Goal: Task Accomplishment & Management: Complete application form

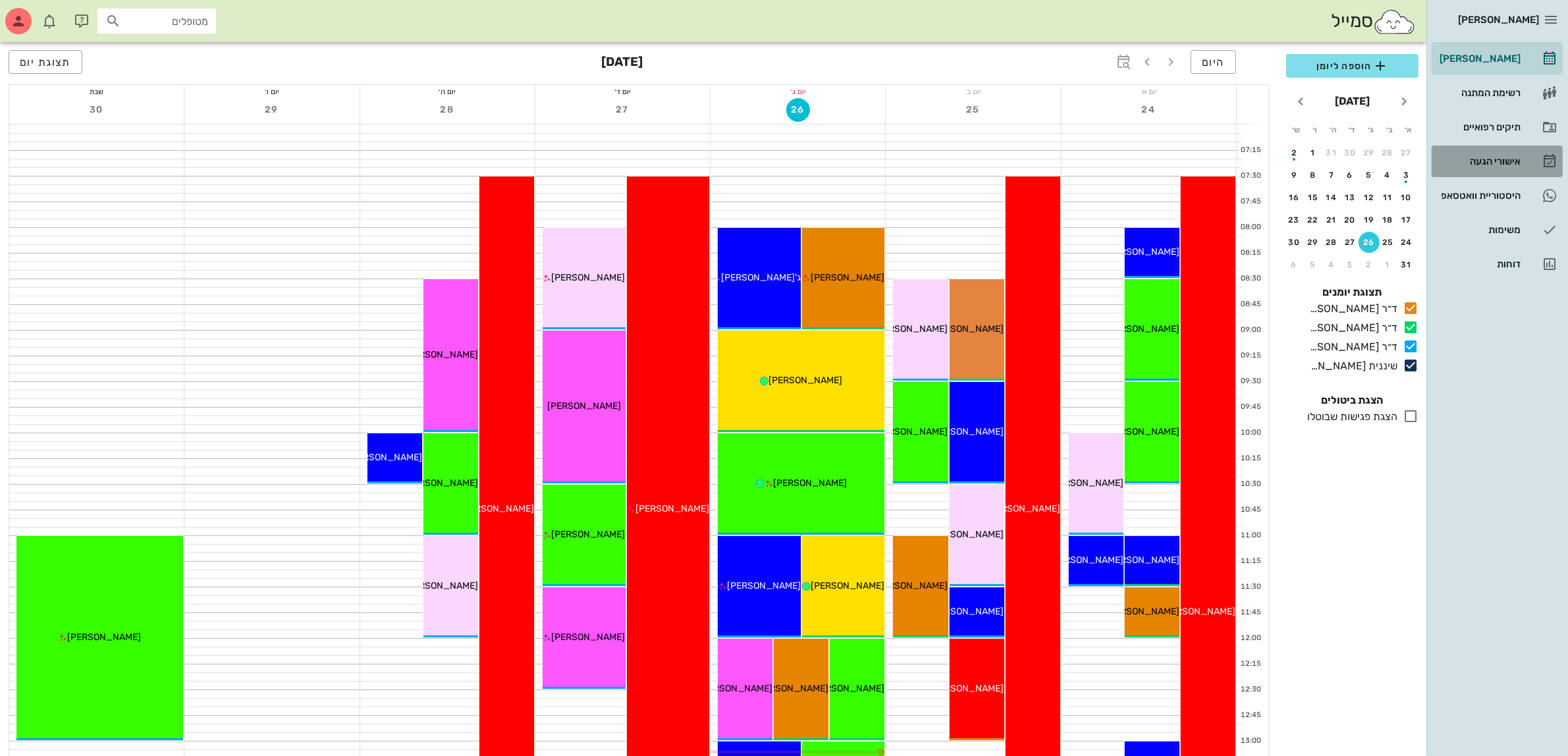
click at [1486, 154] on div "אישורי הגעה" at bounding box center [1479, 161] width 84 height 21
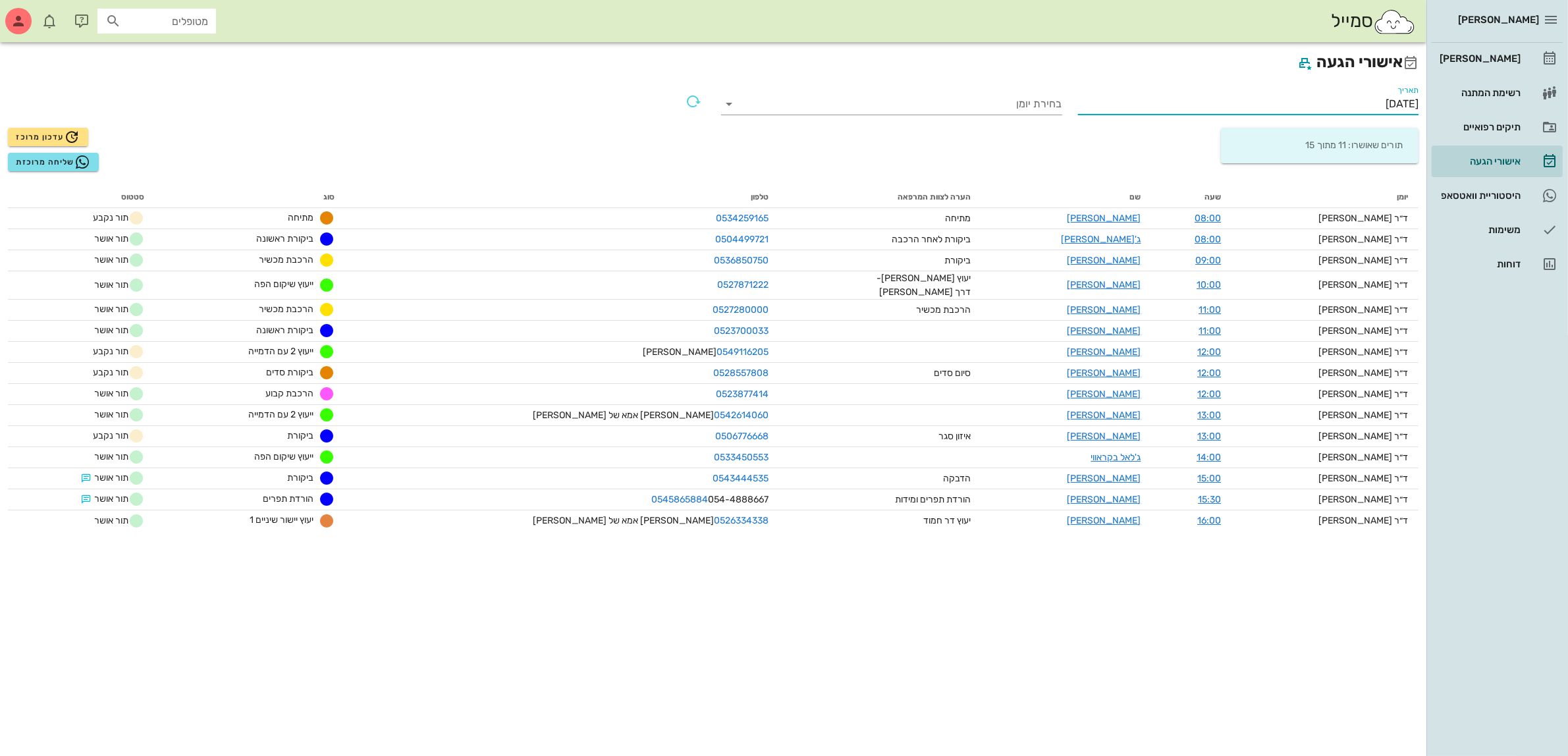
click at [1368, 101] on input "[DATE]" at bounding box center [1248, 104] width 341 height 21
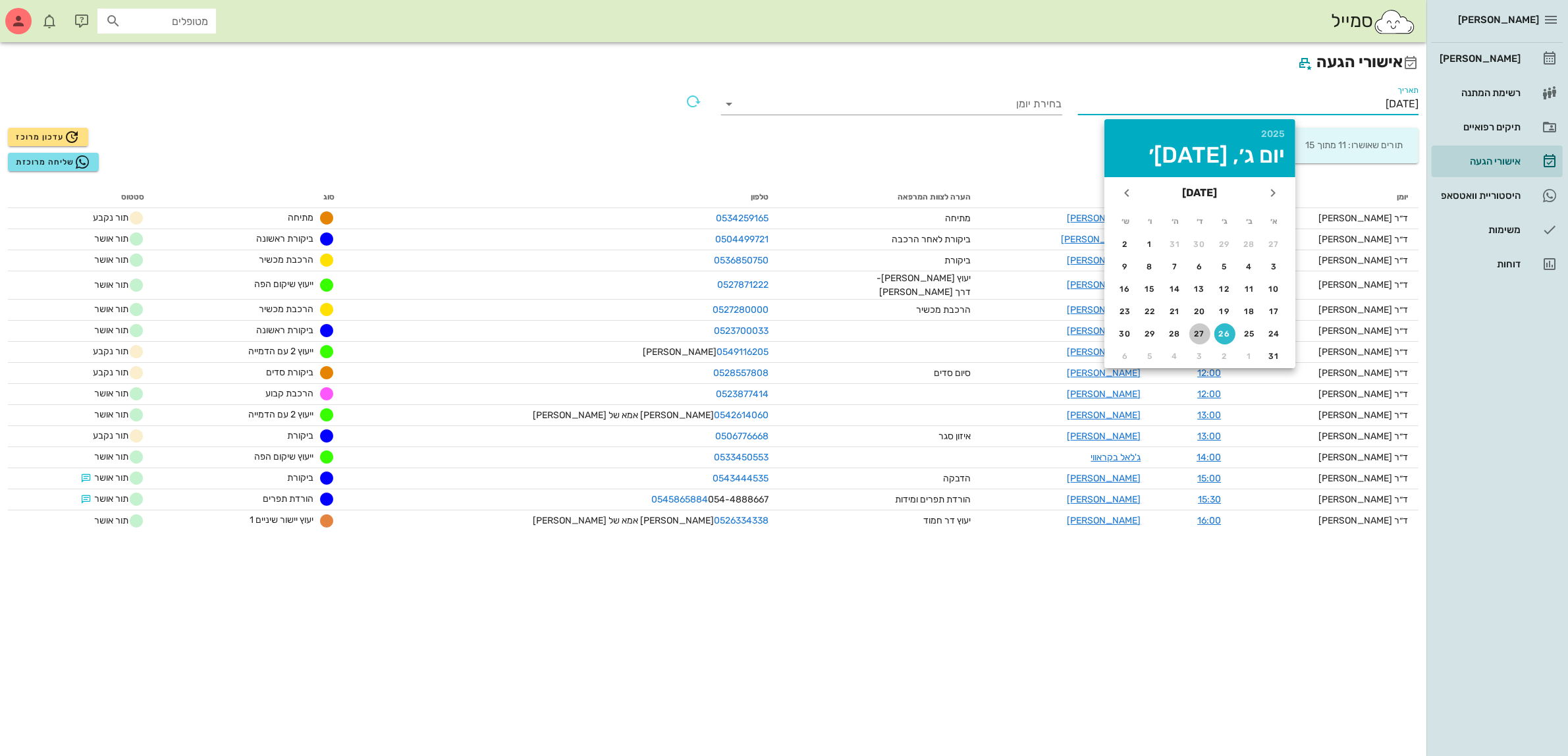
click at [1197, 333] on div "27" at bounding box center [1200, 333] width 21 height 9
type input "[DATE]"
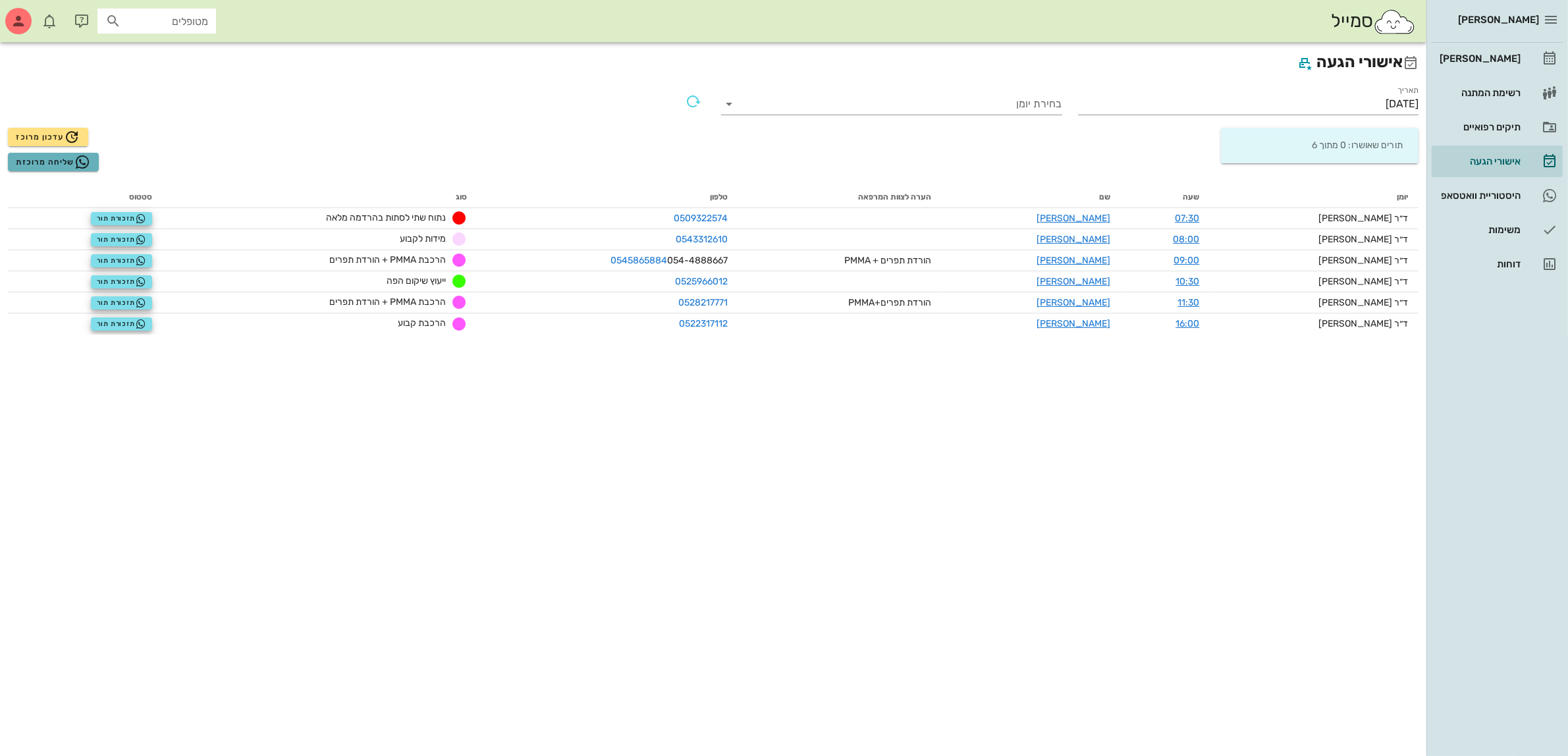
click at [37, 161] on span "שליחה מרוכזת" at bounding box center [52, 161] width 75 height 16
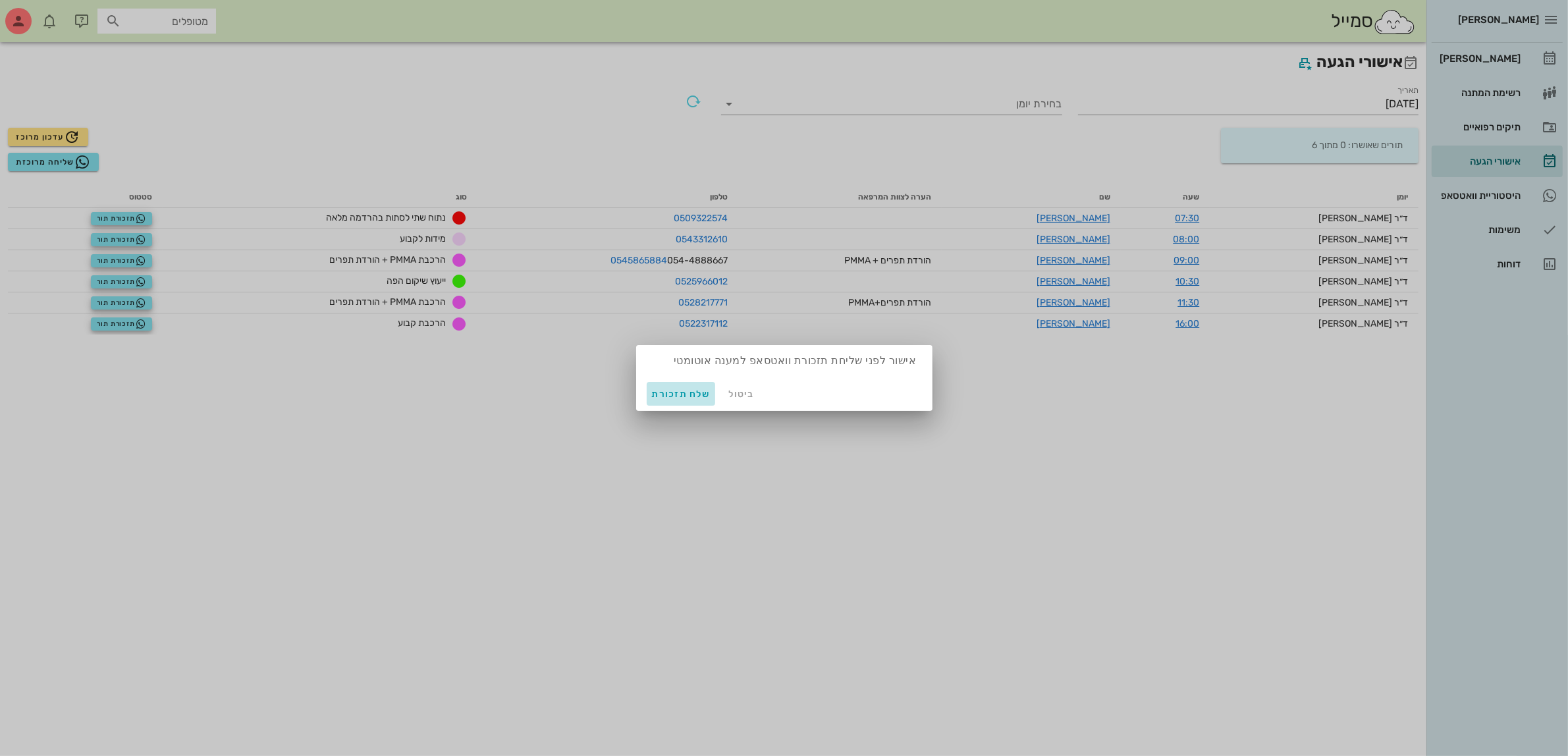
click at [683, 392] on span "שלח תזכורת" at bounding box center [681, 394] width 58 height 11
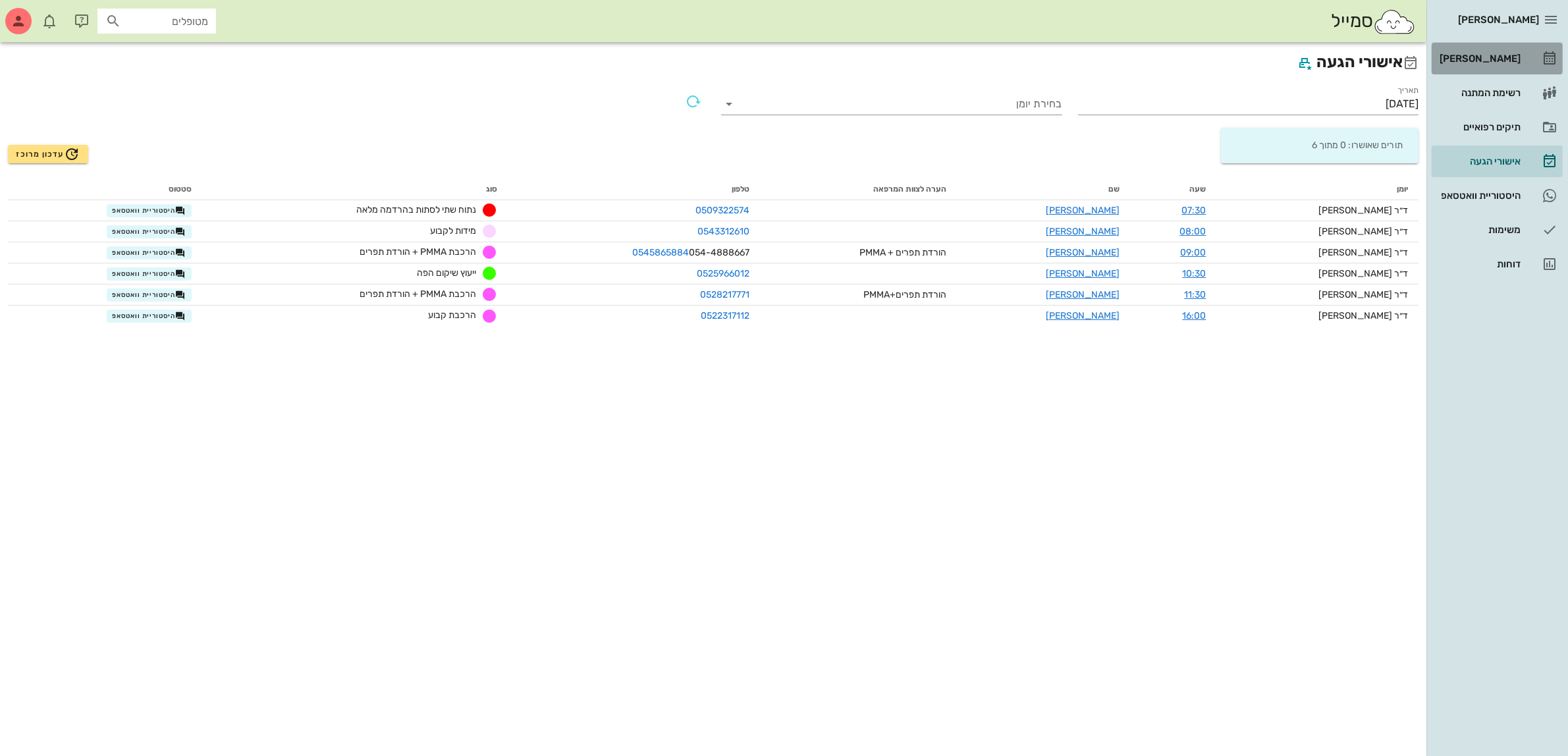
click at [1503, 53] on div "[PERSON_NAME]" at bounding box center [1479, 58] width 84 height 10
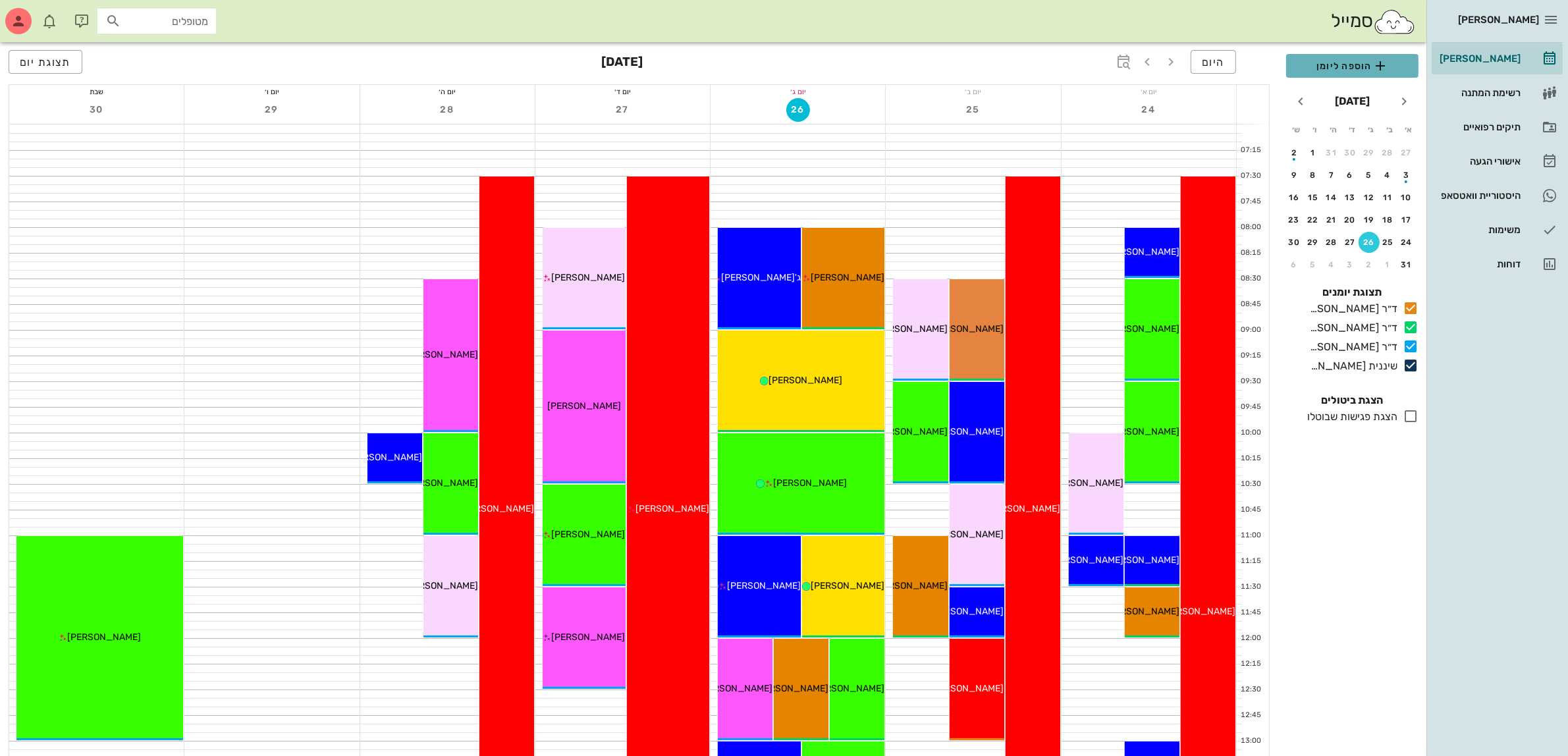
click at [1326, 69] on span "הוספה ליומן" at bounding box center [1352, 65] width 112 height 16
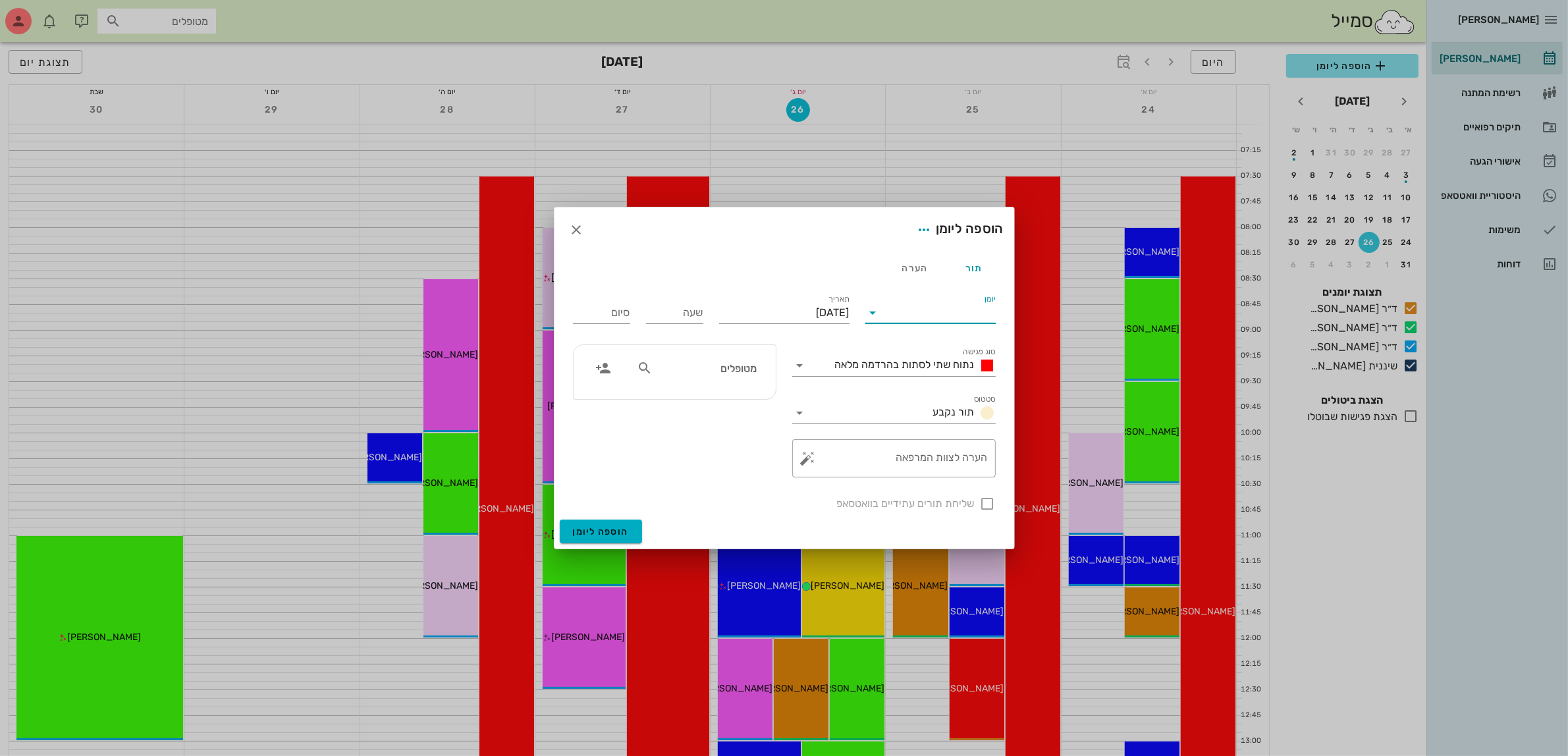
click at [900, 307] on input "יומן" at bounding box center [940, 313] width 112 height 21
click at [953, 347] on div "ד״ר [PERSON_NAME]" at bounding box center [934, 355] width 117 height 28
click at [792, 318] on input "[DATE]" at bounding box center [784, 313] width 130 height 21
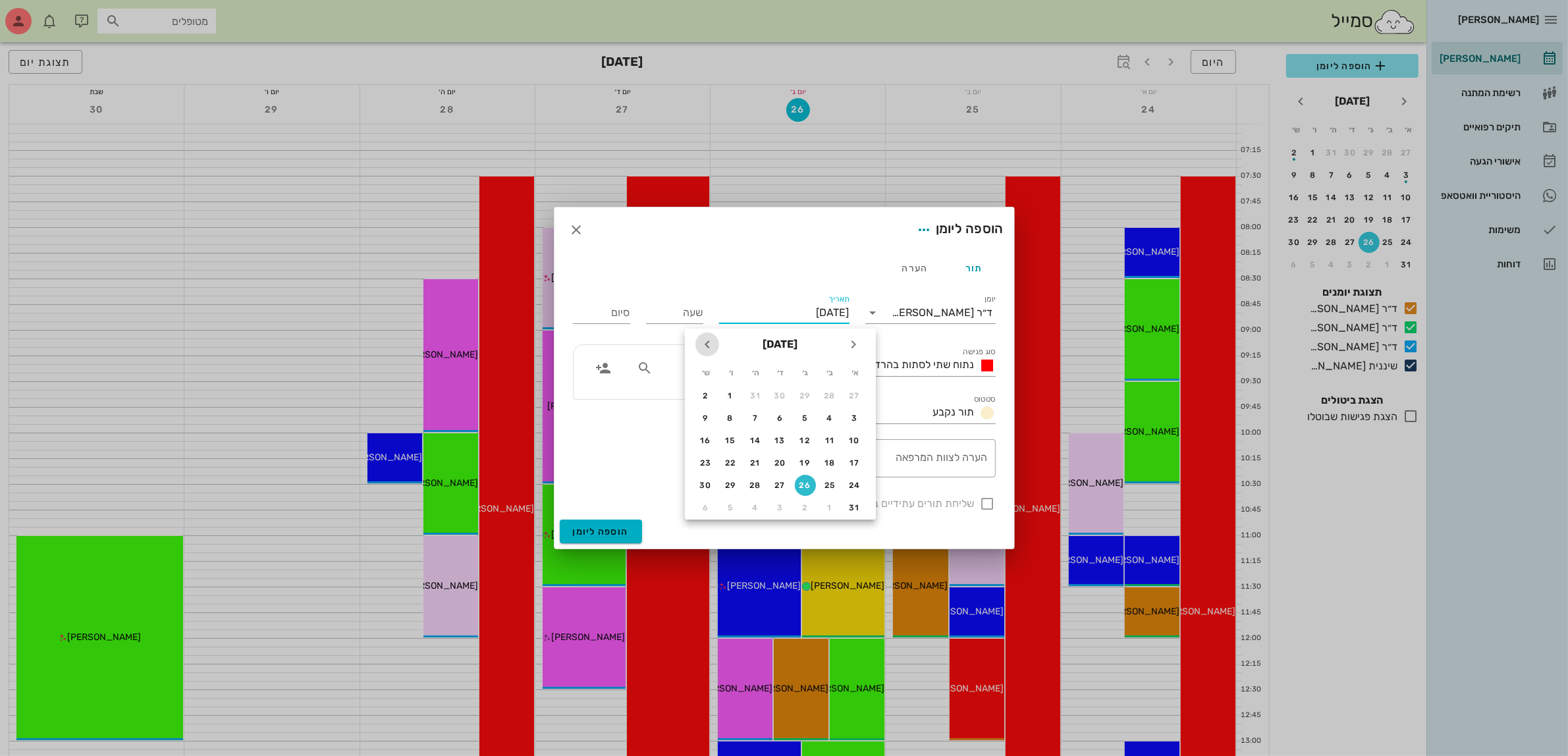
click at [711, 347] on icon "חודש הבא" at bounding box center [707, 344] width 16 height 16
click at [778, 392] on div "3" at bounding box center [780, 395] width 21 height 9
type input "[DATE]"
click at [685, 317] on input "שעה" at bounding box center [675, 313] width 58 height 21
type input "13:00"
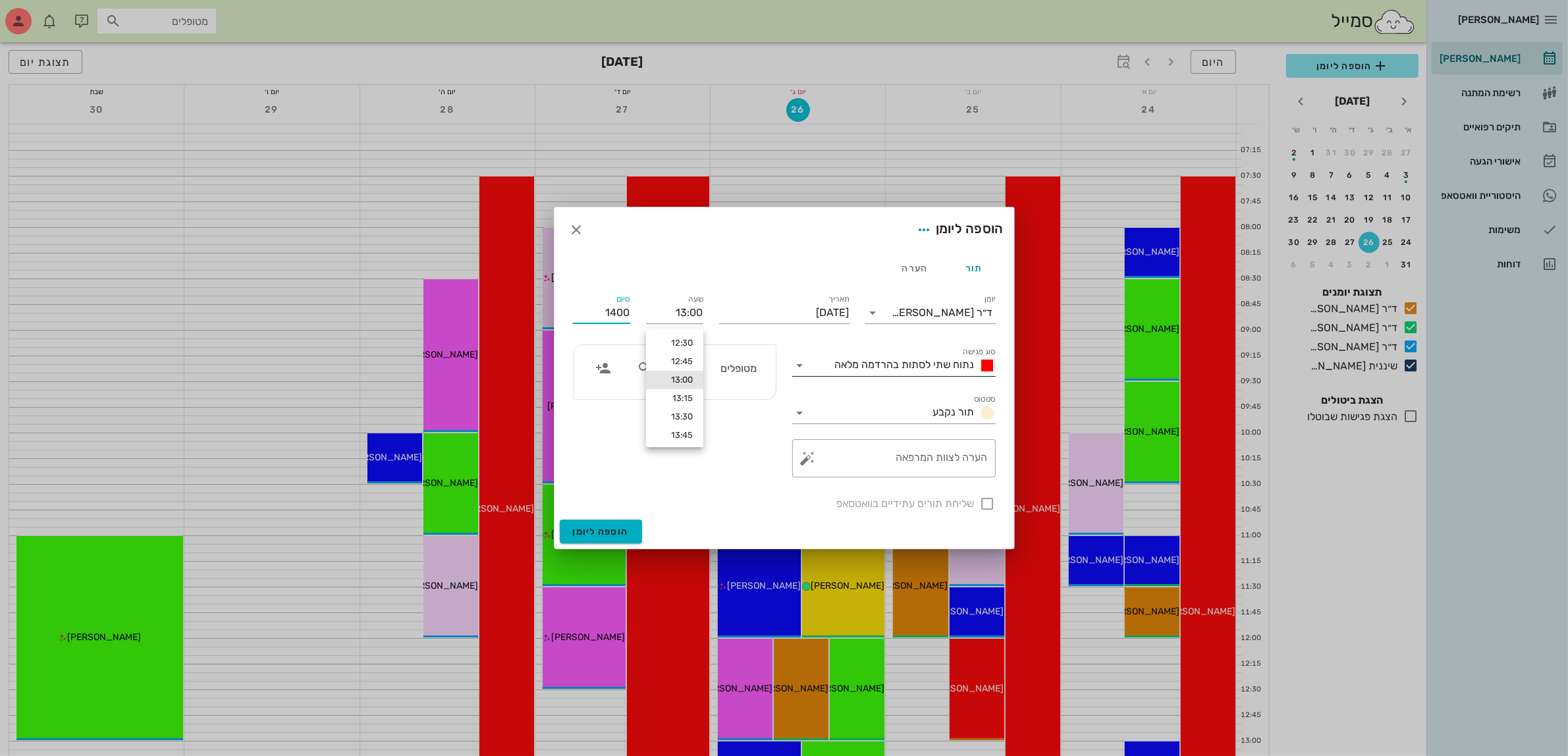
click at [849, 372] on div "נתוח שתי לסתות בהרדמה מלאה" at bounding box center [913, 365] width 166 height 16
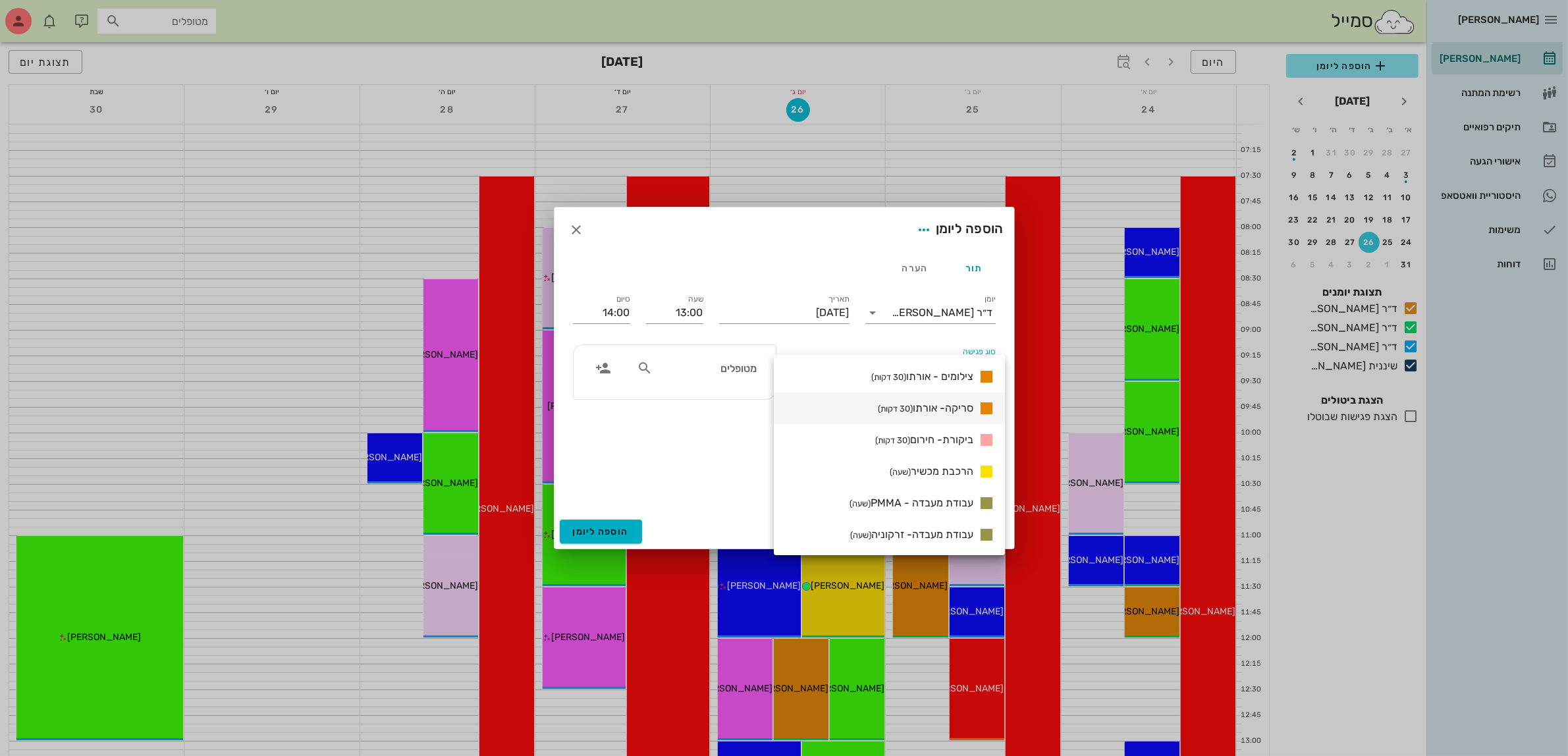
scroll to position [1150, 0]
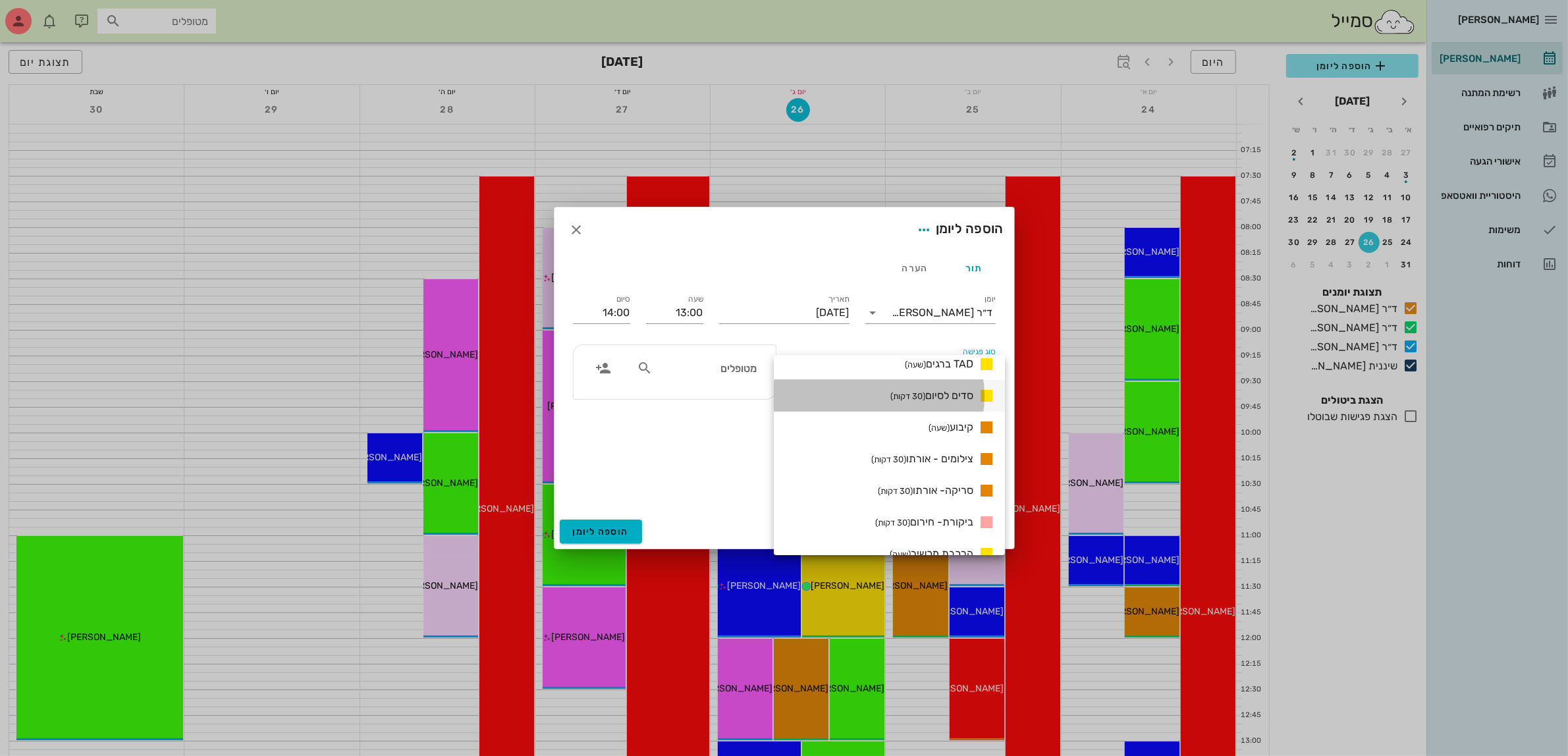
click at [933, 392] on span "סדים לסיום (30 דקות)" at bounding box center [932, 395] width 83 height 13
type input "13:30"
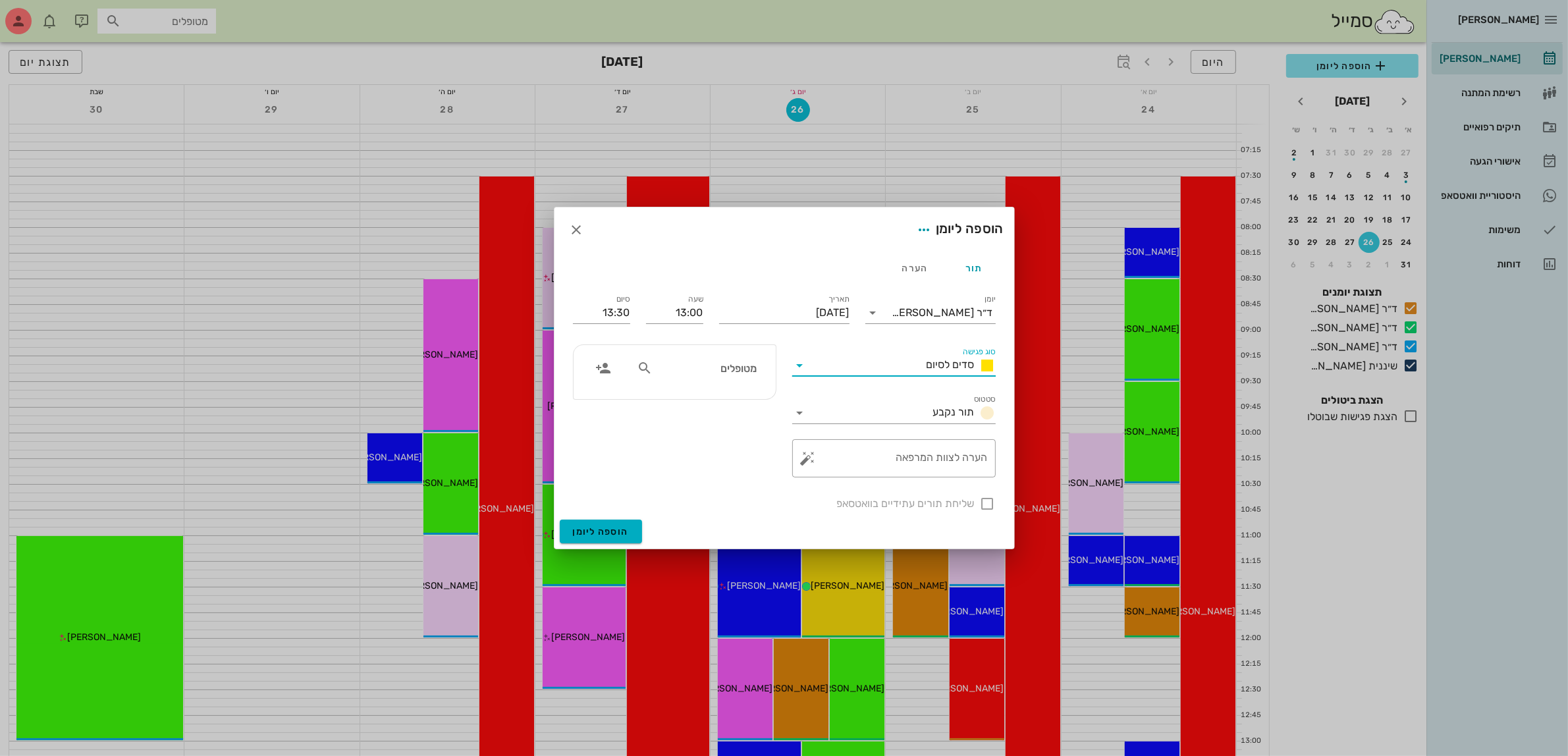
click at [982, 503] on div "שליחת תורים עתידיים בוואטסאפ" at bounding box center [784, 503] width 438 height 34
click at [691, 360] on input "מטופלים" at bounding box center [705, 367] width 101 height 17
type input "ירי"
click at [581, 231] on icon "button" at bounding box center [577, 229] width 16 height 16
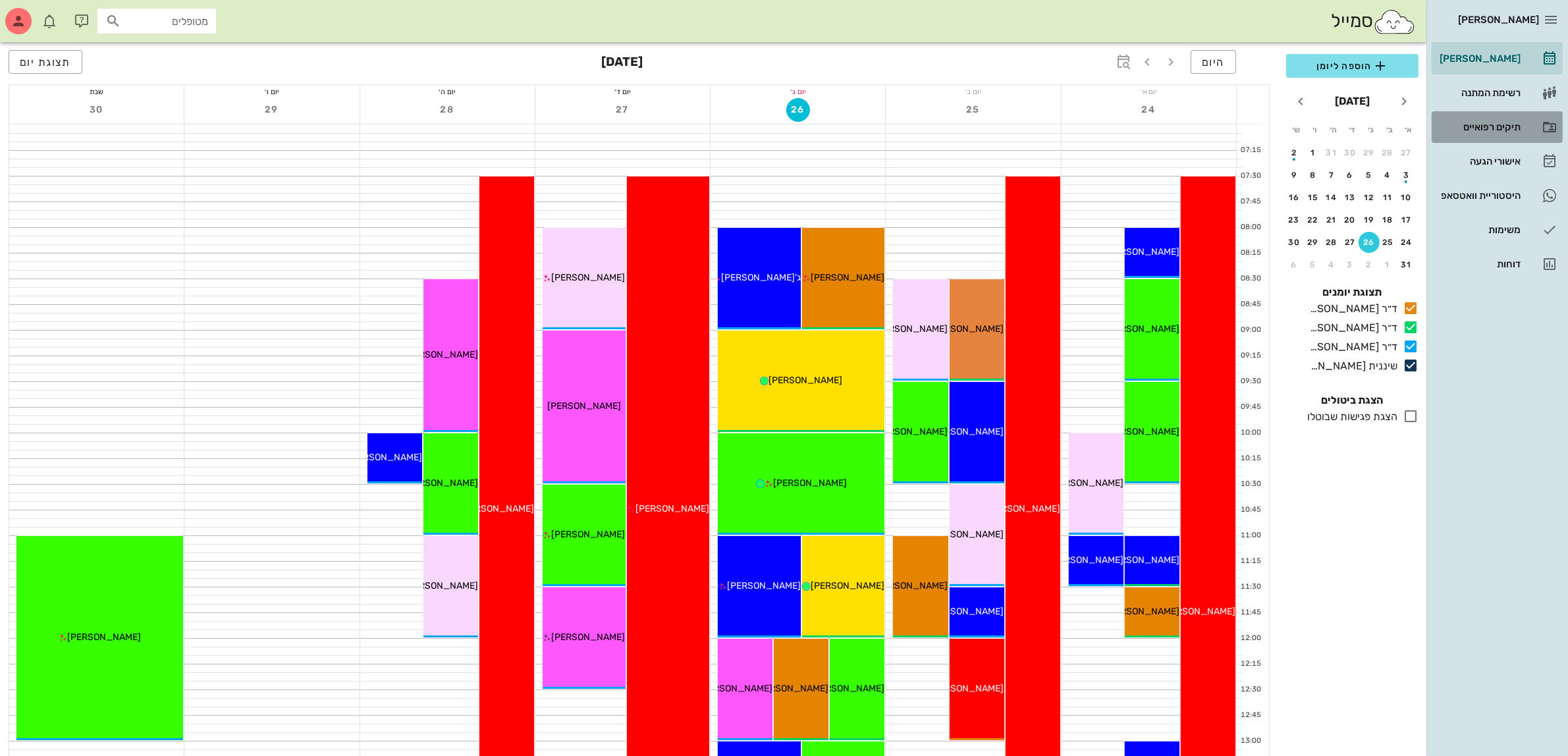
click at [1481, 122] on div "תיקים רפואיים" at bounding box center [1479, 127] width 84 height 10
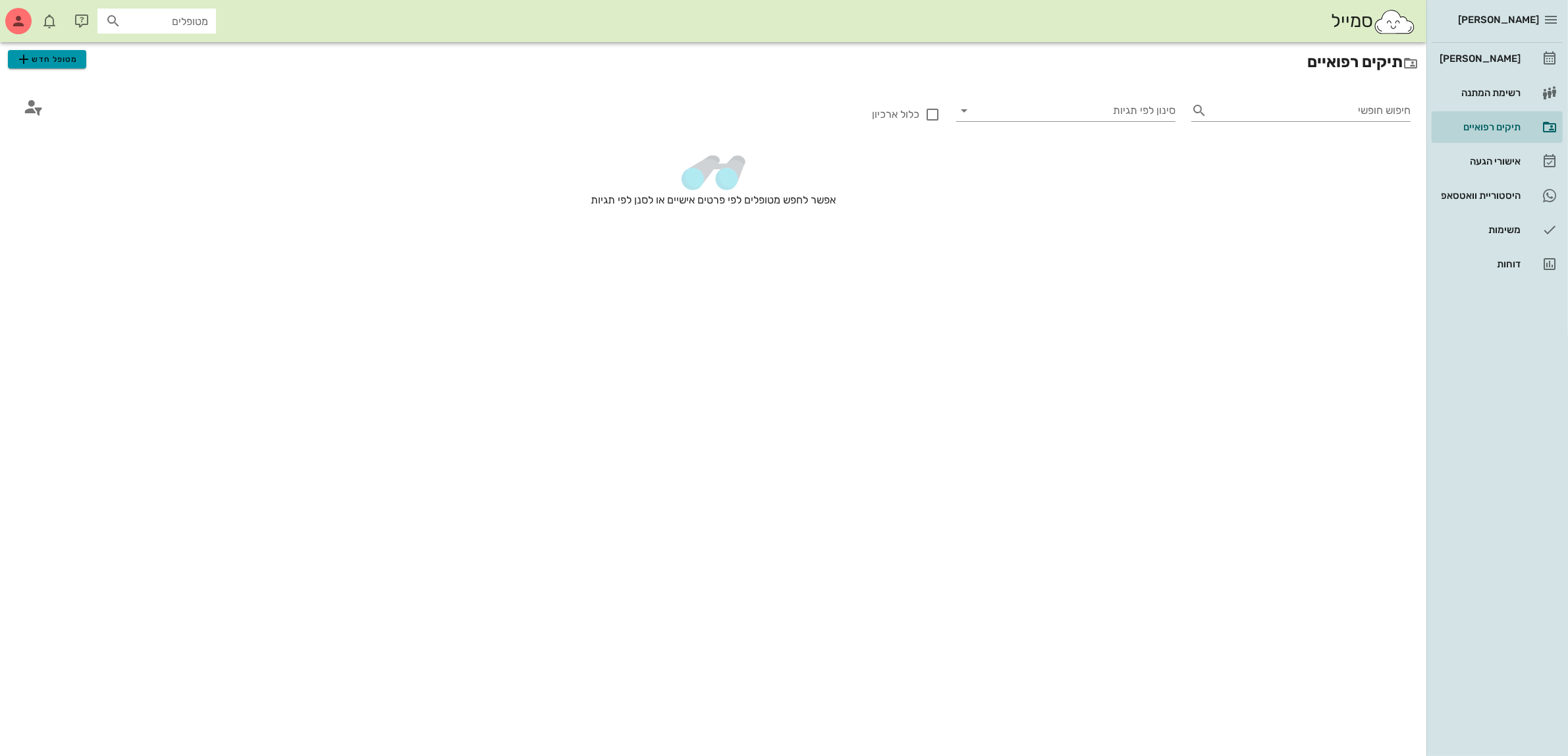
click at [72, 67] on button "מטופל חדש" at bounding box center [47, 59] width 78 height 18
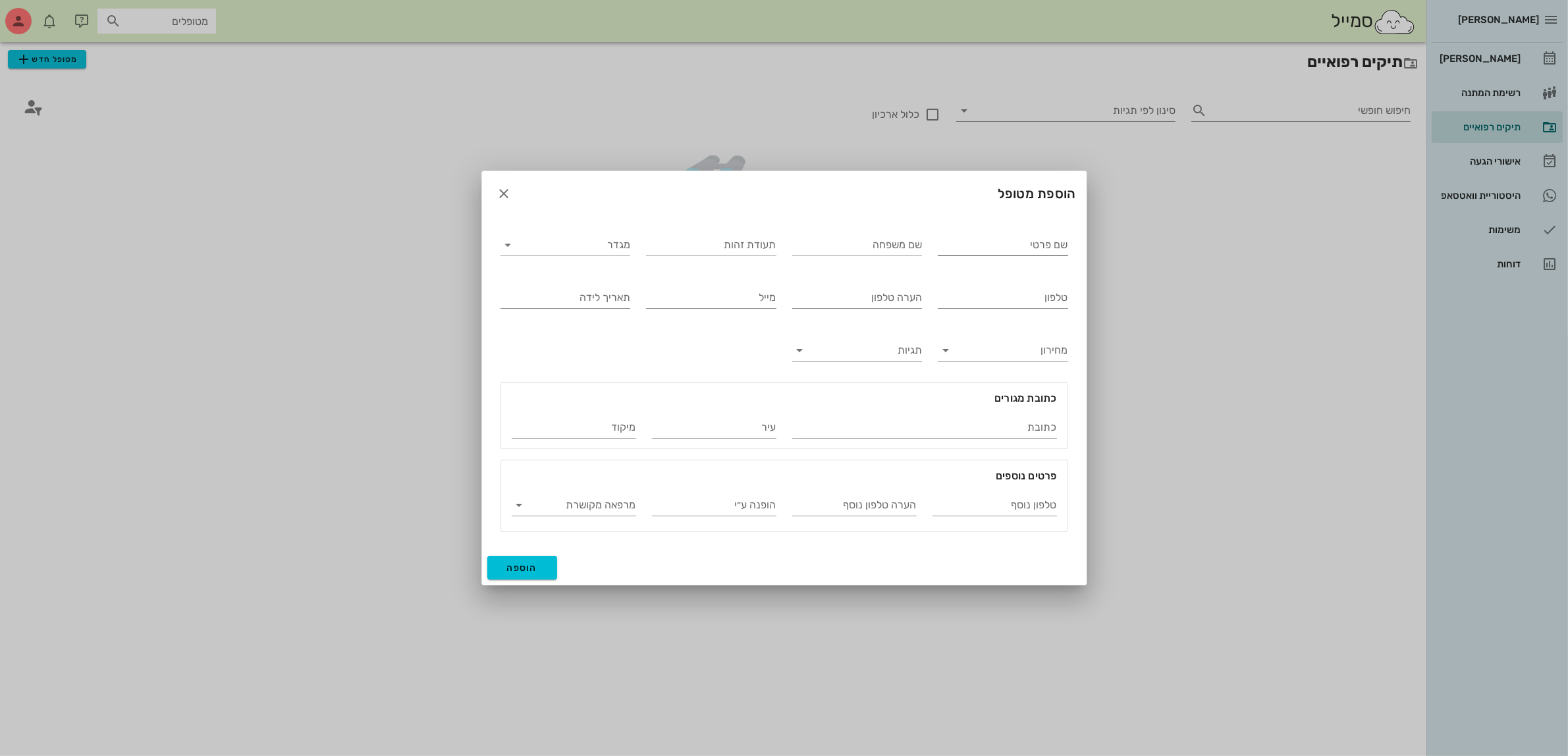
click at [982, 244] on input "שם פרטי" at bounding box center [1003, 245] width 130 height 21
type input "[PERSON_NAME]"
click at [588, 241] on input "מגדר" at bounding box center [577, 245] width 109 height 21
click at [603, 253] on div "זכר" at bounding box center [565, 255] width 109 height 13
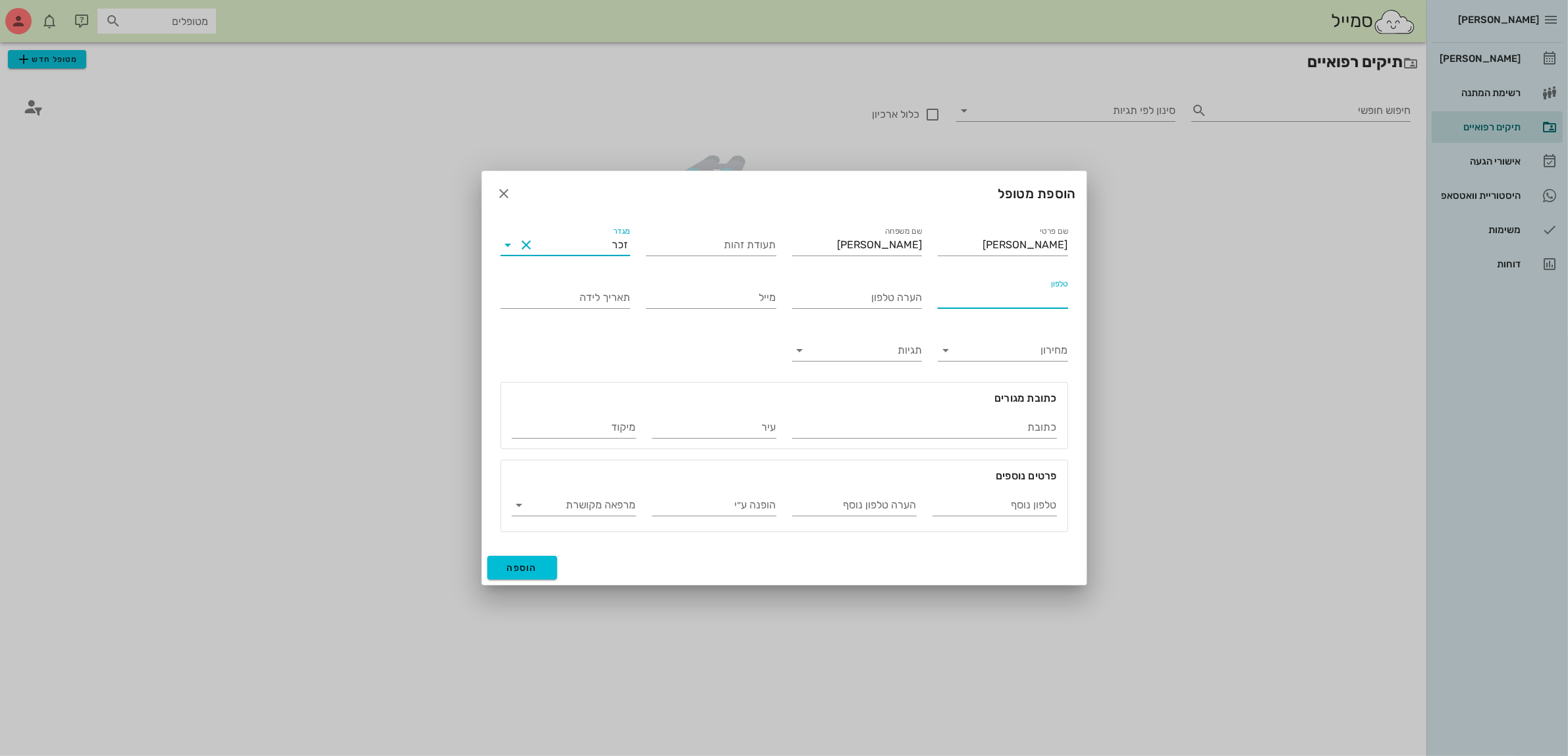
click at [1017, 294] on input "טלפון" at bounding box center [1003, 297] width 130 height 21
type input "050-9510020"
click at [515, 571] on span "הוספה" at bounding box center [523, 568] width 31 height 11
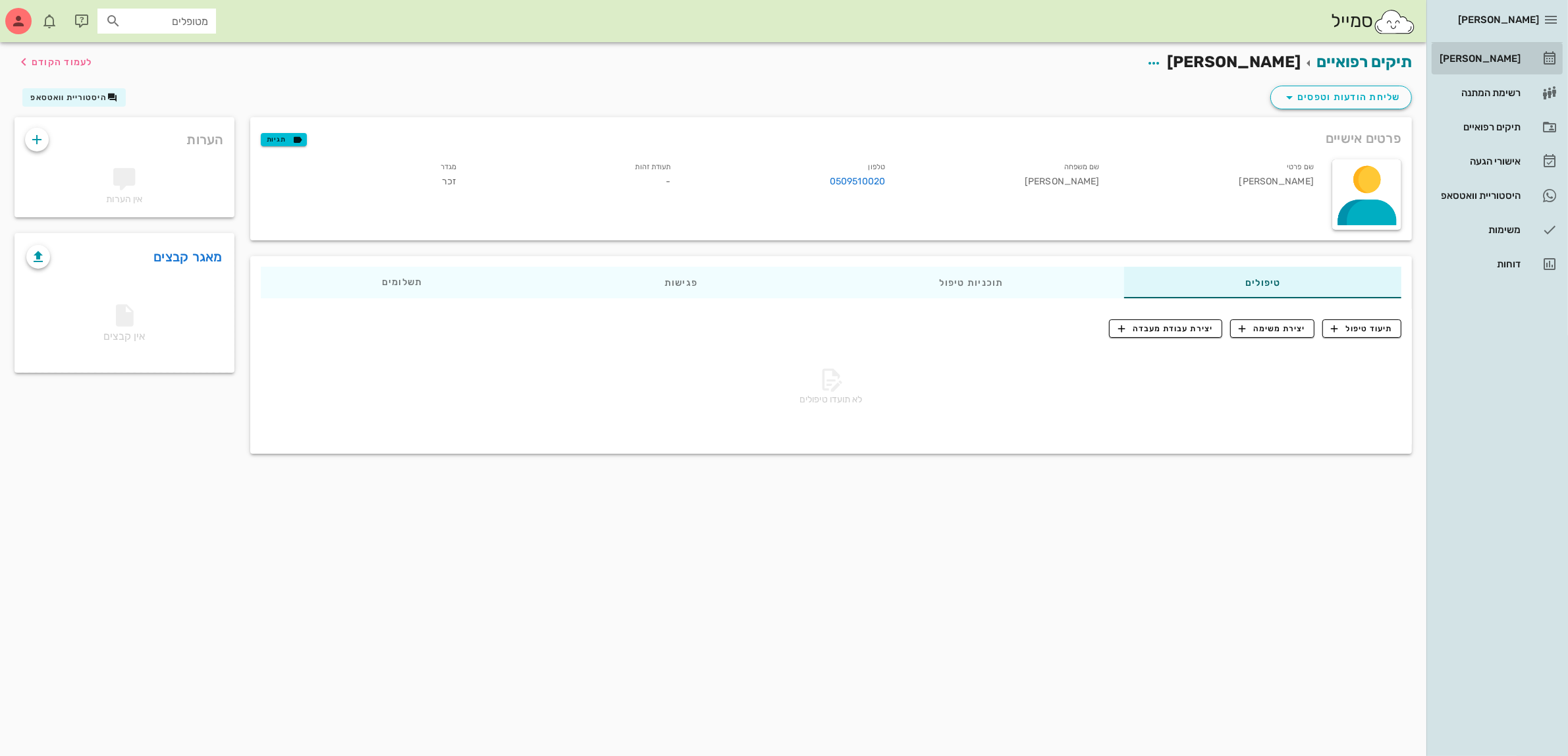
click at [1483, 55] on div "[PERSON_NAME]" at bounding box center [1479, 58] width 84 height 10
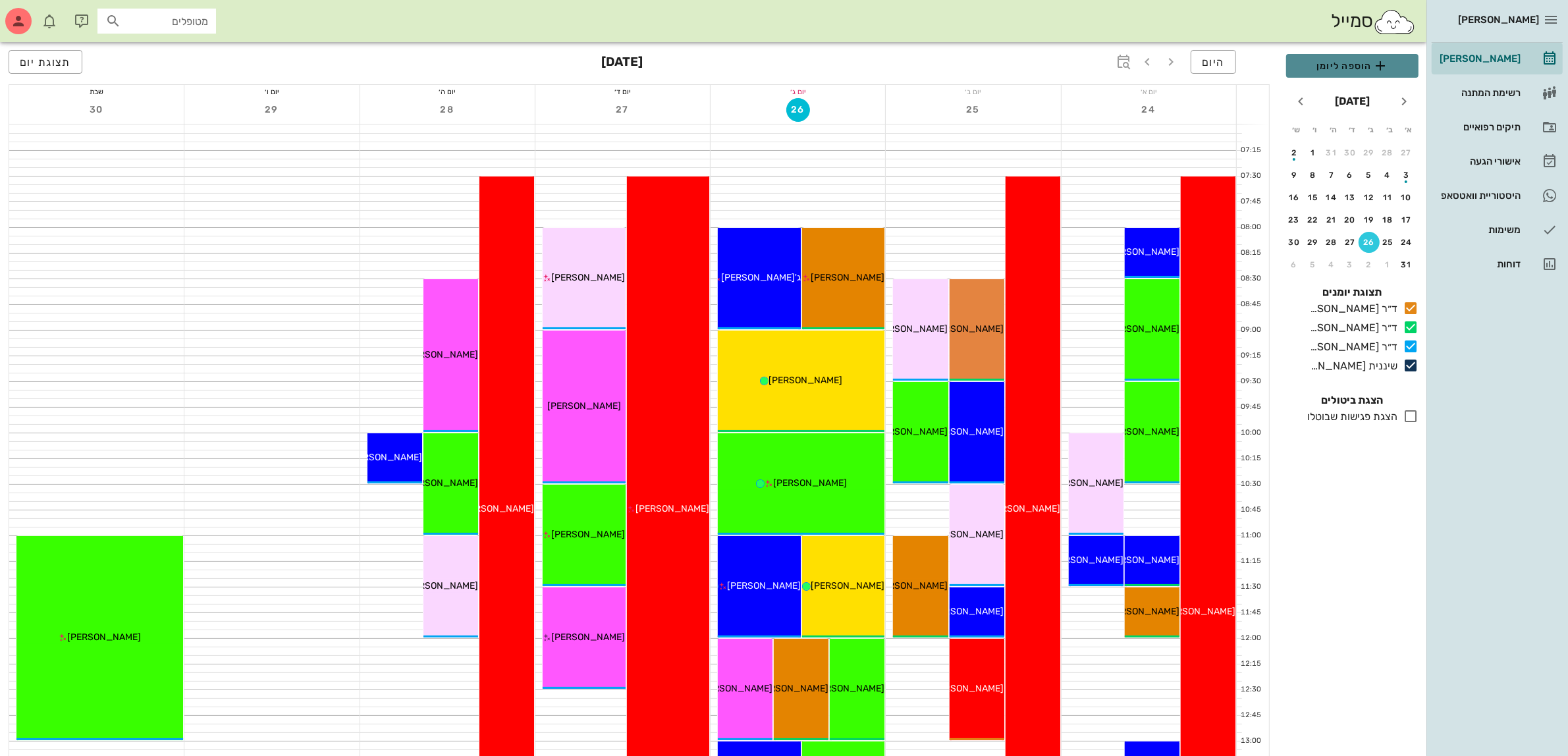
click at [1326, 64] on span "הוספה ליומן" at bounding box center [1352, 65] width 112 height 16
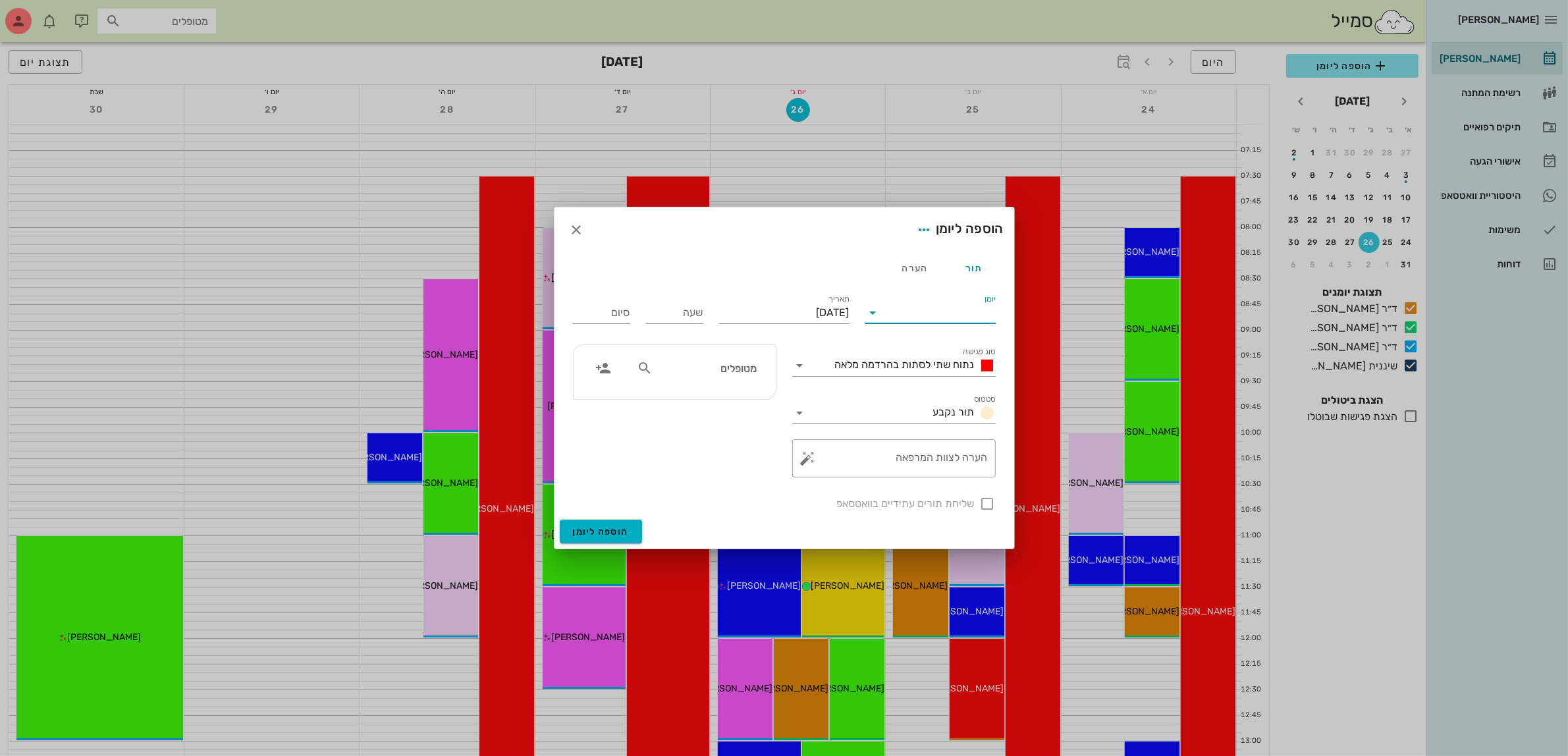
click at [924, 313] on input "יומן" at bounding box center [940, 313] width 112 height 21
click at [943, 351] on div "ד״ר [PERSON_NAME]" at bounding box center [934, 354] width 117 height 13
click at [807, 310] on input "[DATE]" at bounding box center [784, 313] width 130 height 21
click at [702, 338] on icon "חודש הבא" at bounding box center [707, 344] width 16 height 16
click at [778, 391] on div "3" at bounding box center [780, 395] width 21 height 9
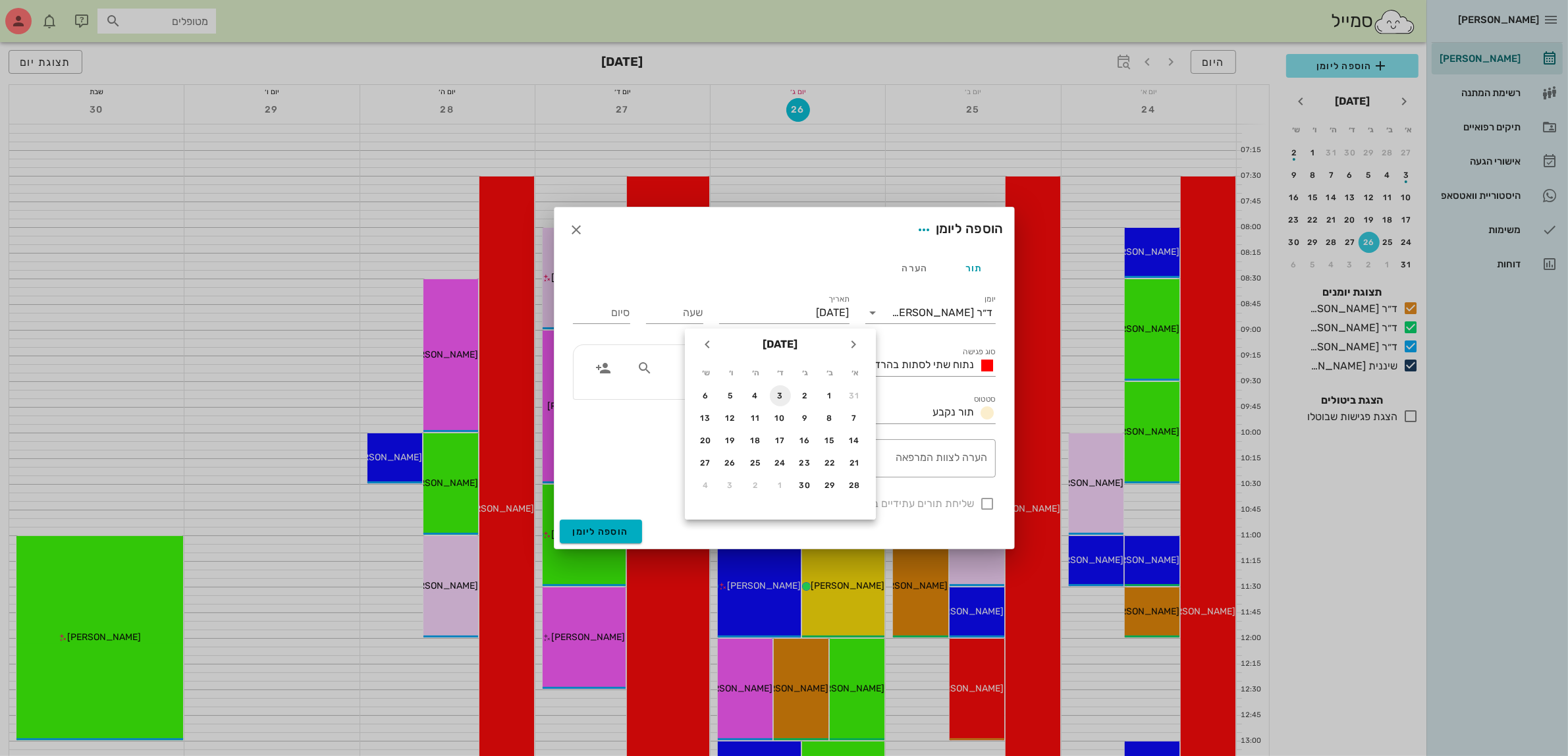
type input "[DATE]"
click at [679, 311] on input "שעה" at bounding box center [675, 313] width 58 height 21
type input "13:00"
type input "21:00"
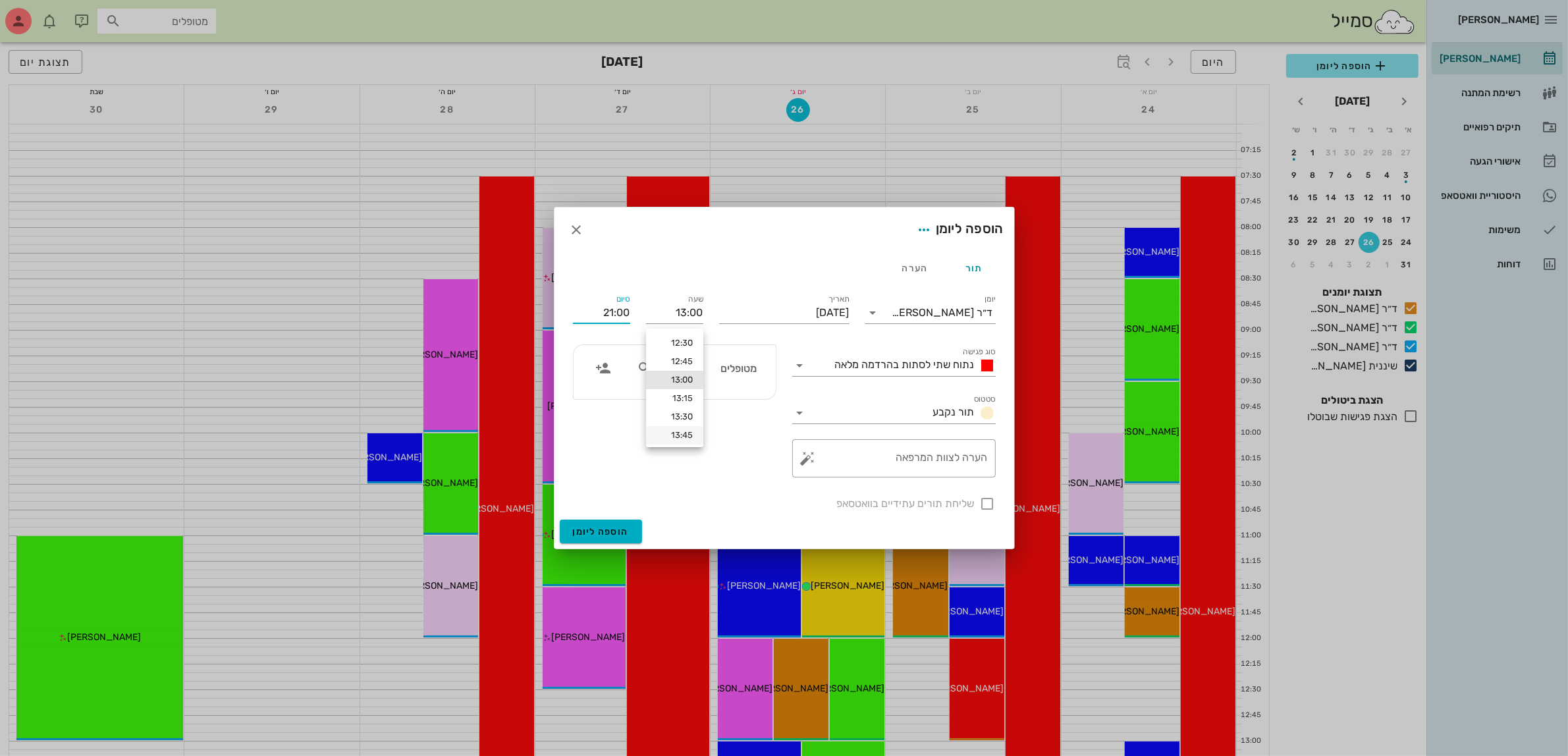
scroll to position [15, 0]
click at [673, 437] on div "14:00" at bounding box center [674, 438] width 36 height 10
type input "14:00"
click at [903, 364] on span "נתוח שתי לסתות בהרדמה מלאה" at bounding box center [905, 364] width 140 height 13
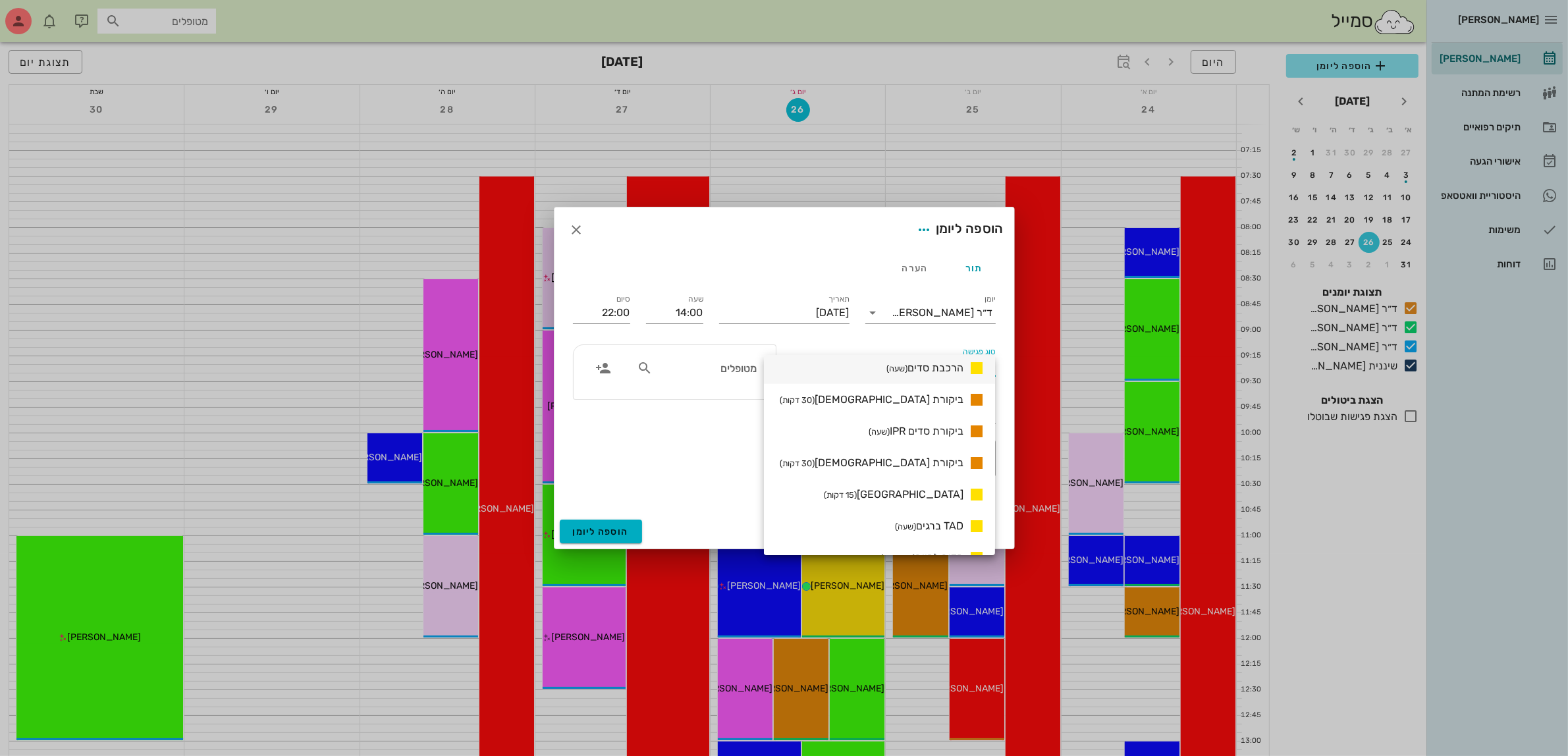
scroll to position [1070, 0]
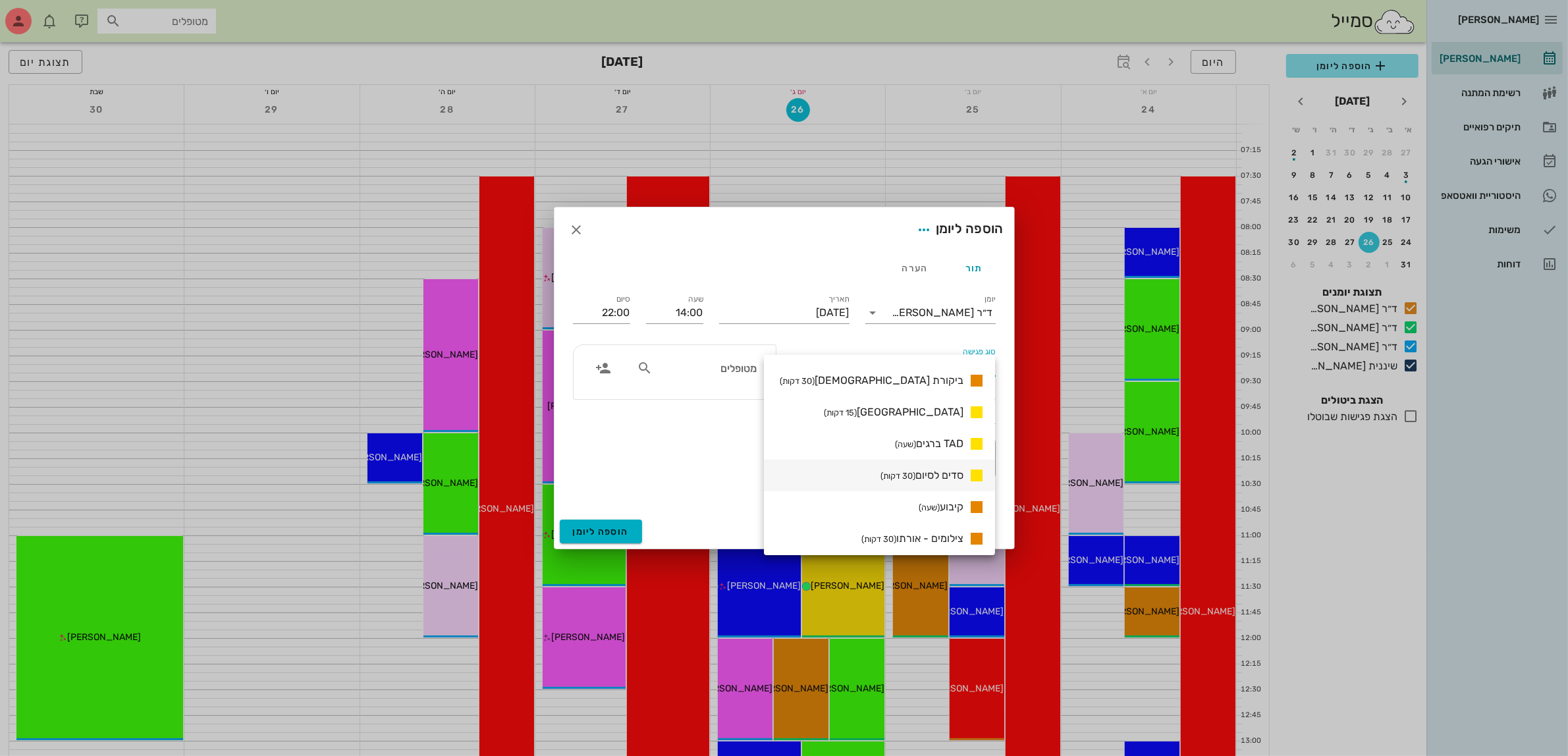
click at [927, 477] on span "סדים לסיום (30 דקות)" at bounding box center [922, 474] width 83 height 13
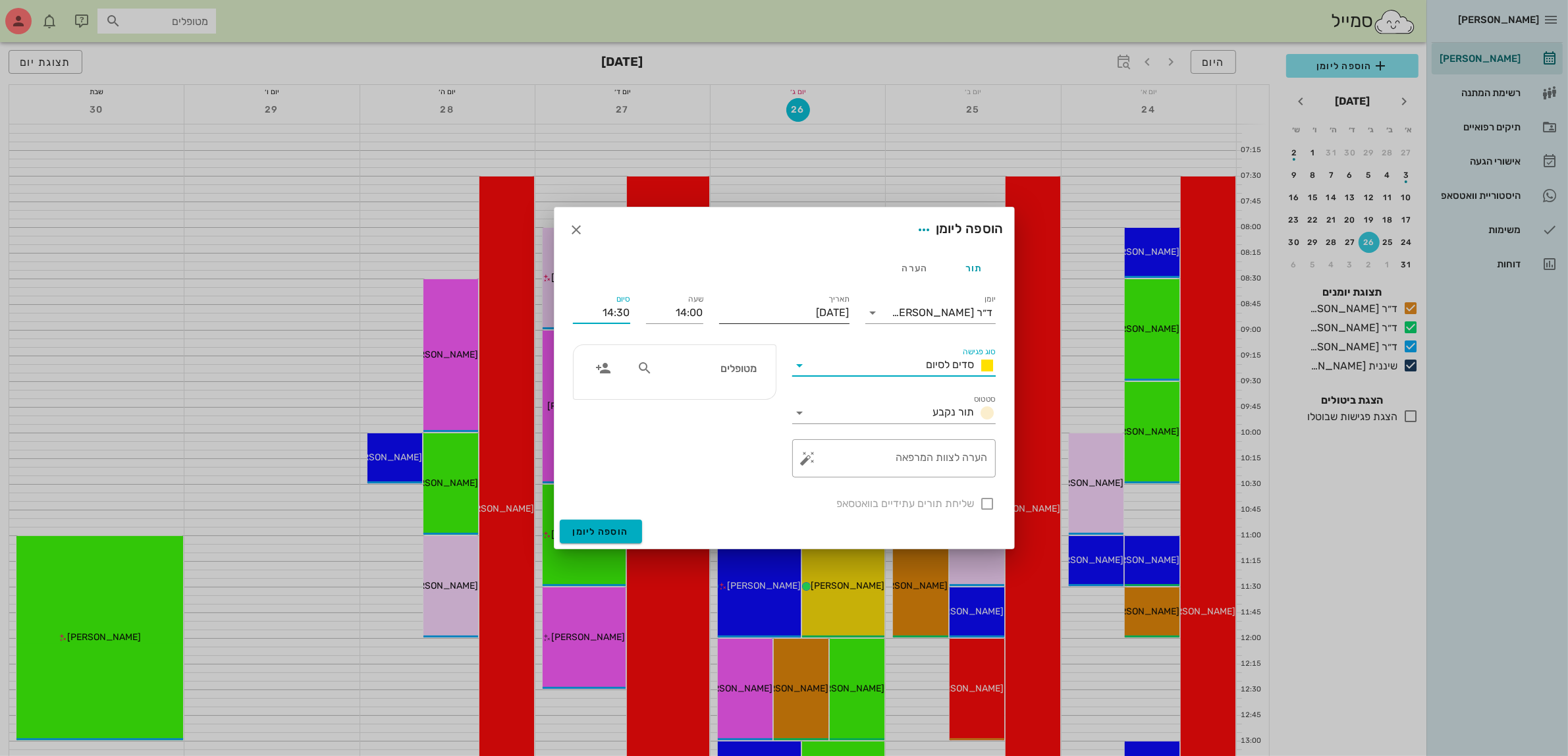
drag, startPoint x: 594, startPoint y: 310, endPoint x: 727, endPoint y: 327, distance: 134.1
click at [727, 327] on div "יומן ד״ר [PERSON_NAME] סוג פגישה סדים לסיום סטטוס תור נקבע תאריך [DATE] שעה 14:…" at bounding box center [784, 401] width 438 height 236
type input "14:30"
click at [951, 468] on textarea "הערה לצוות המרפאה" at bounding box center [900, 461] width 177 height 32
type textarea "סד לילה"
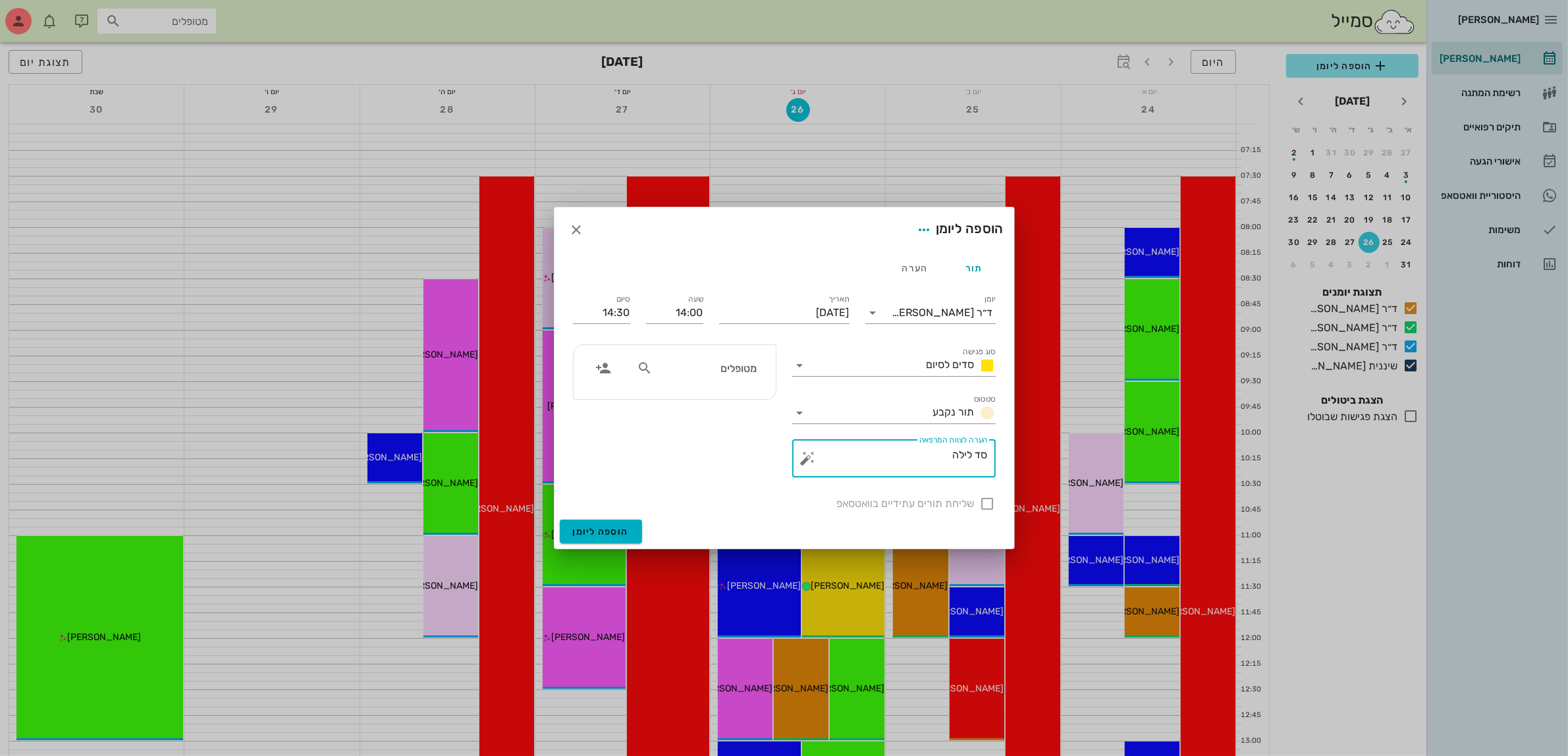
click at [713, 376] on input "מטופלים" at bounding box center [705, 367] width 101 height 17
type input "ירי"
click at [733, 405] on div "0509510020" at bounding box center [707, 409] width 135 height 10
click at [989, 501] on div at bounding box center [988, 503] width 22 height 22
checkbox input "true"
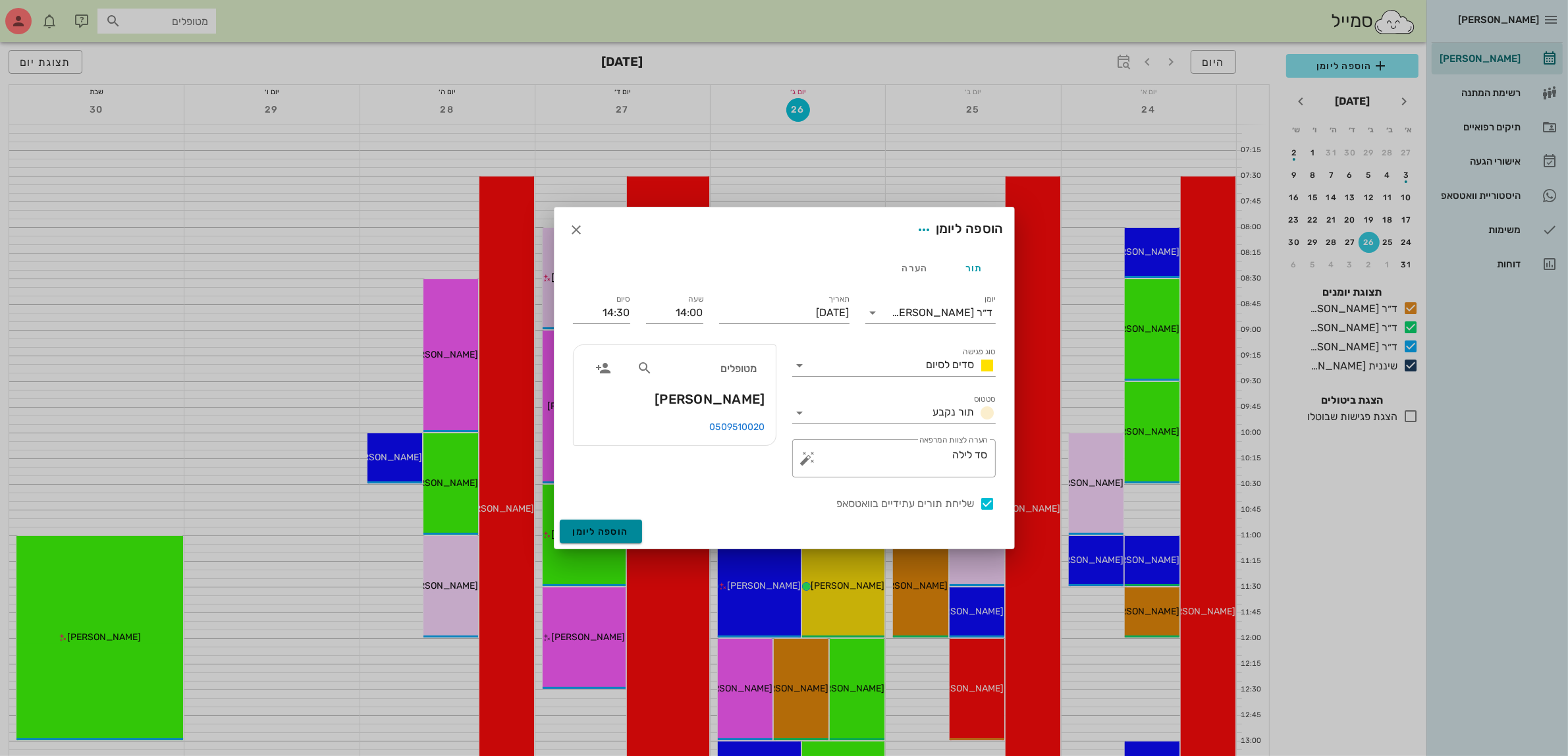
click at [583, 531] on span "הוספה ליומן" at bounding box center [601, 531] width 56 height 11
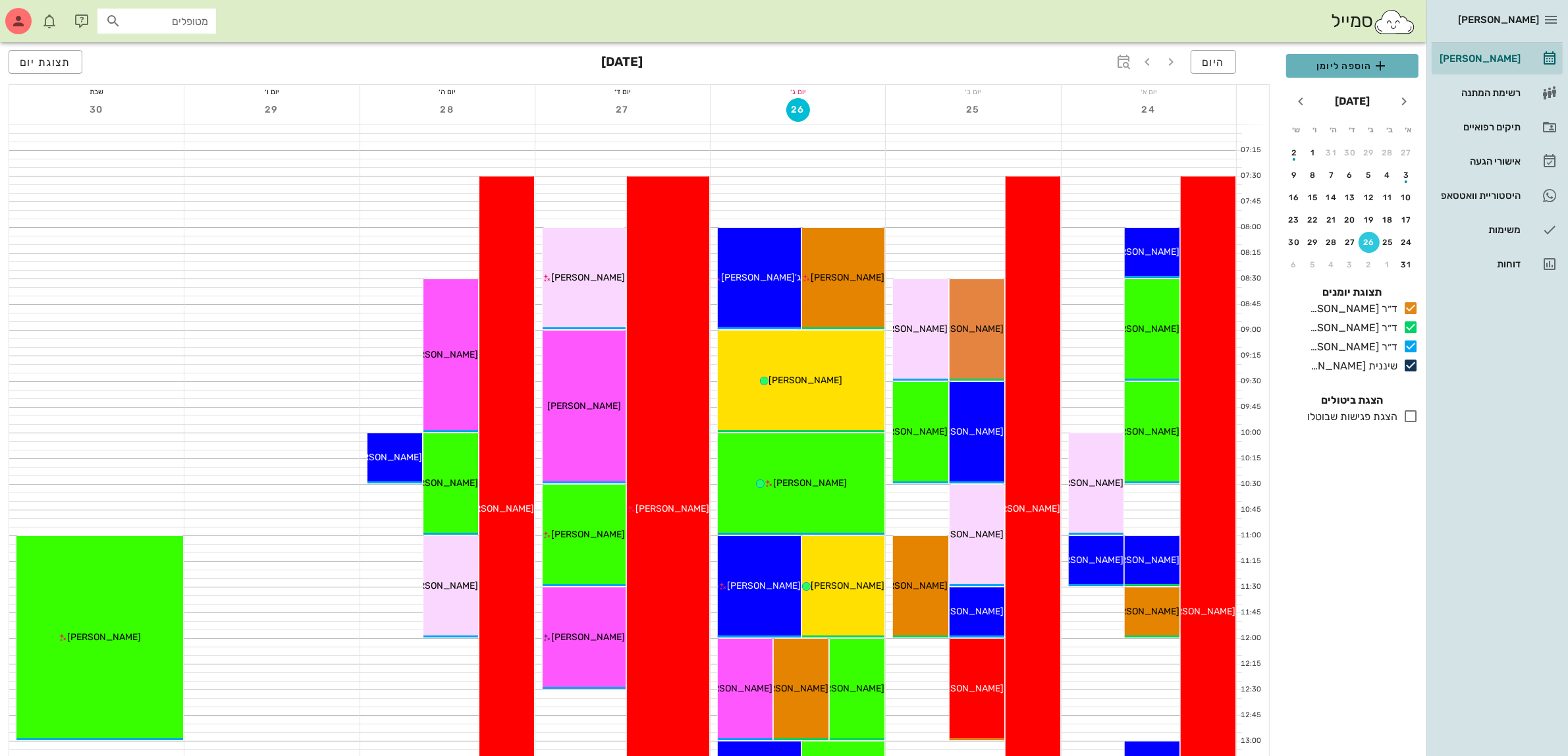
click at [1363, 64] on span "הוספה ליומן" at bounding box center [1352, 65] width 112 height 16
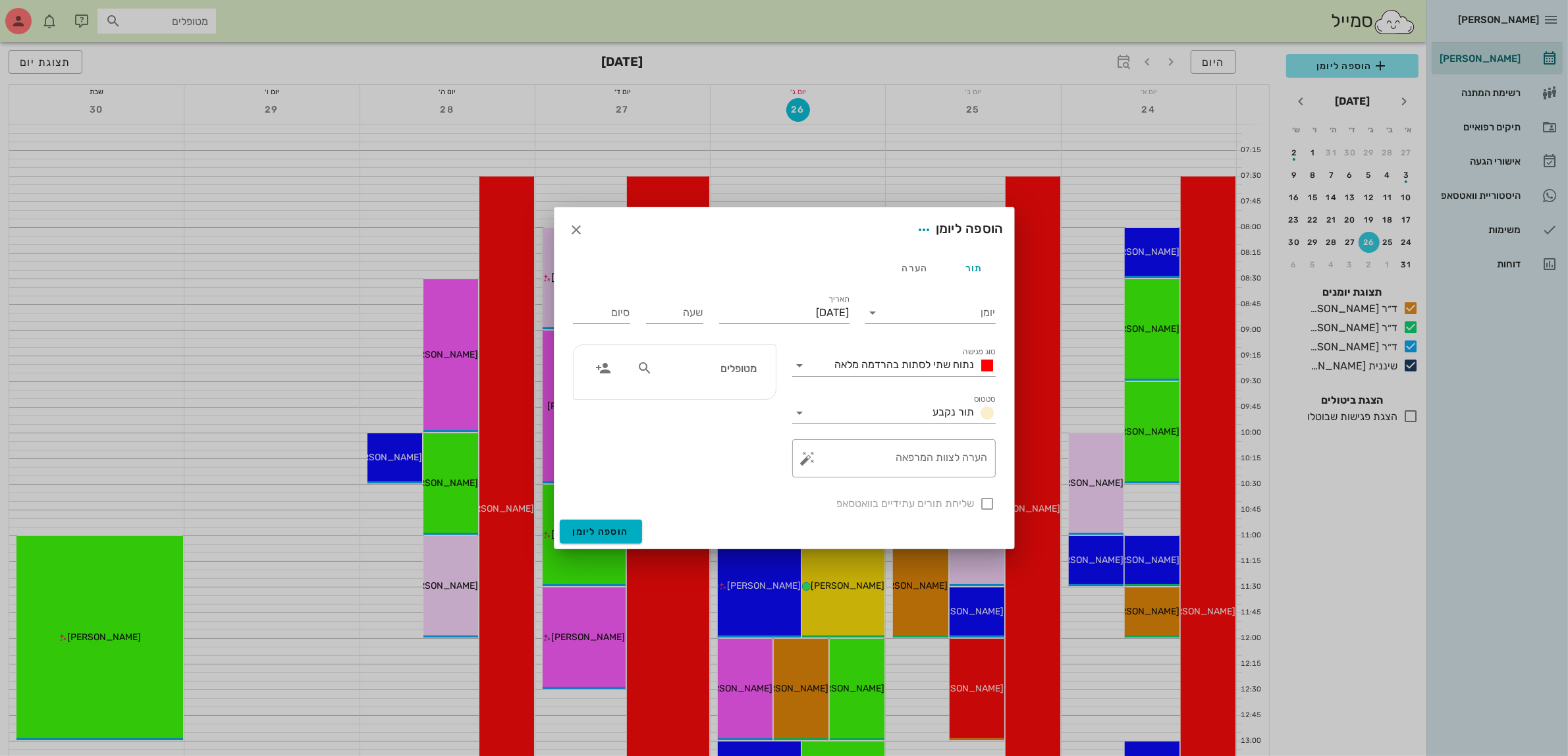
click at [698, 375] on input "מטופלים" at bounding box center [705, 367] width 101 height 17
type input "C"
type input "בני"
click at [730, 401] on div "[PERSON_NAME] 034301481" at bounding box center [682, 398] width 145 height 10
click at [939, 311] on input "יומן" at bounding box center [940, 313] width 112 height 21
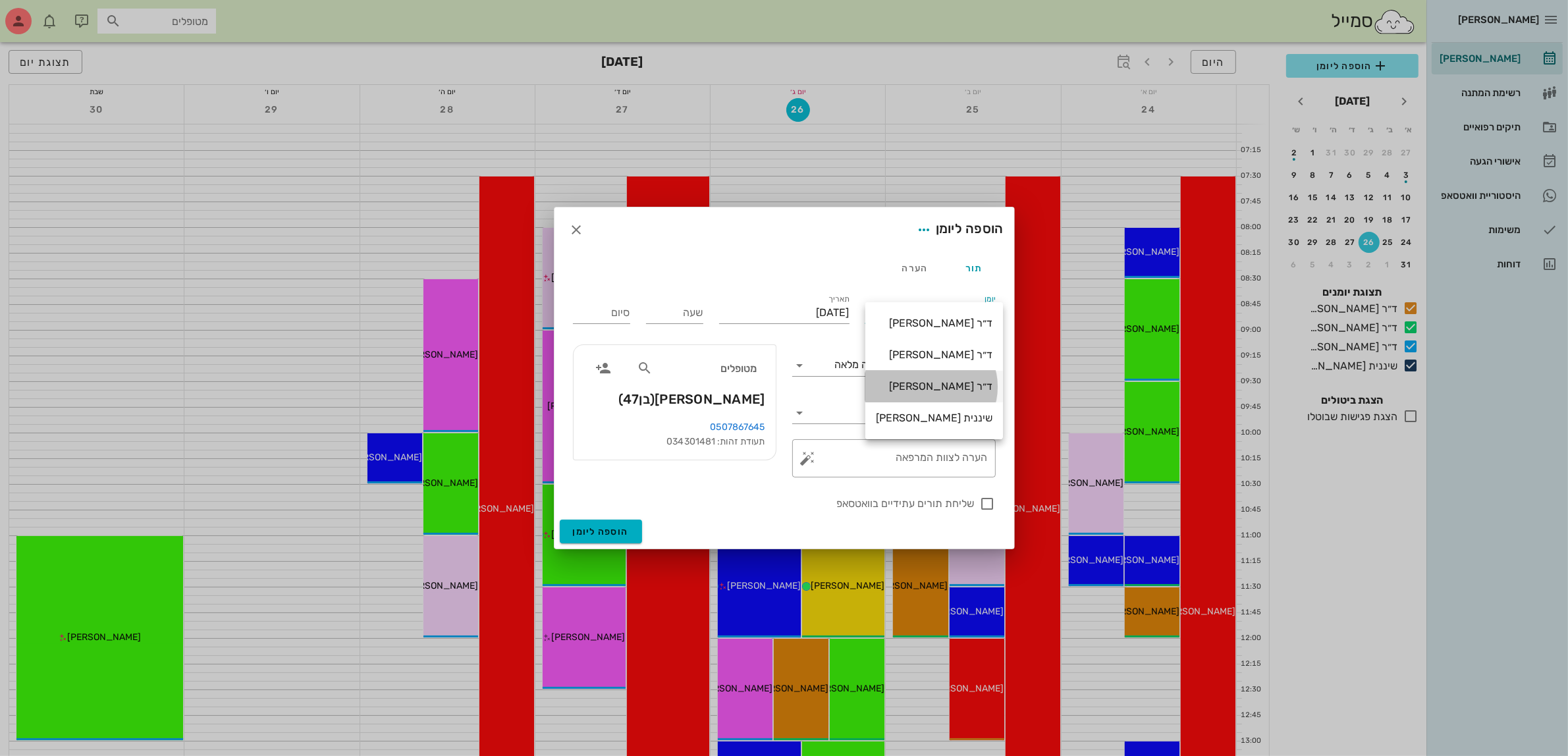
click at [937, 386] on div "ד״ר [PERSON_NAME]" at bounding box center [934, 386] width 117 height 13
click at [797, 304] on input "[DATE]" at bounding box center [784, 313] width 130 height 21
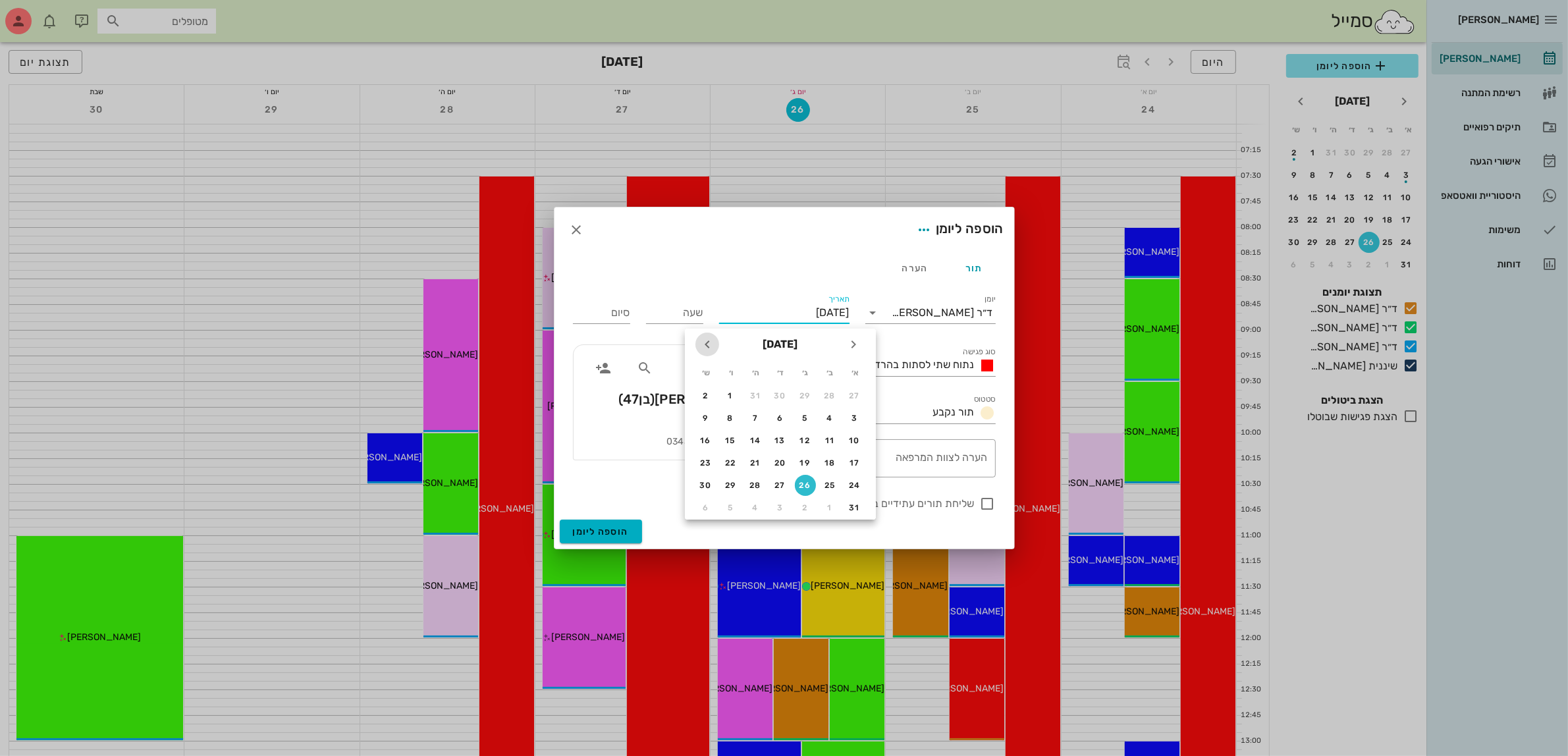
click at [702, 347] on icon "חודש הבא" at bounding box center [707, 344] width 16 height 16
click at [756, 393] on div "4" at bounding box center [756, 395] width 21 height 9
type input "[DATE]"
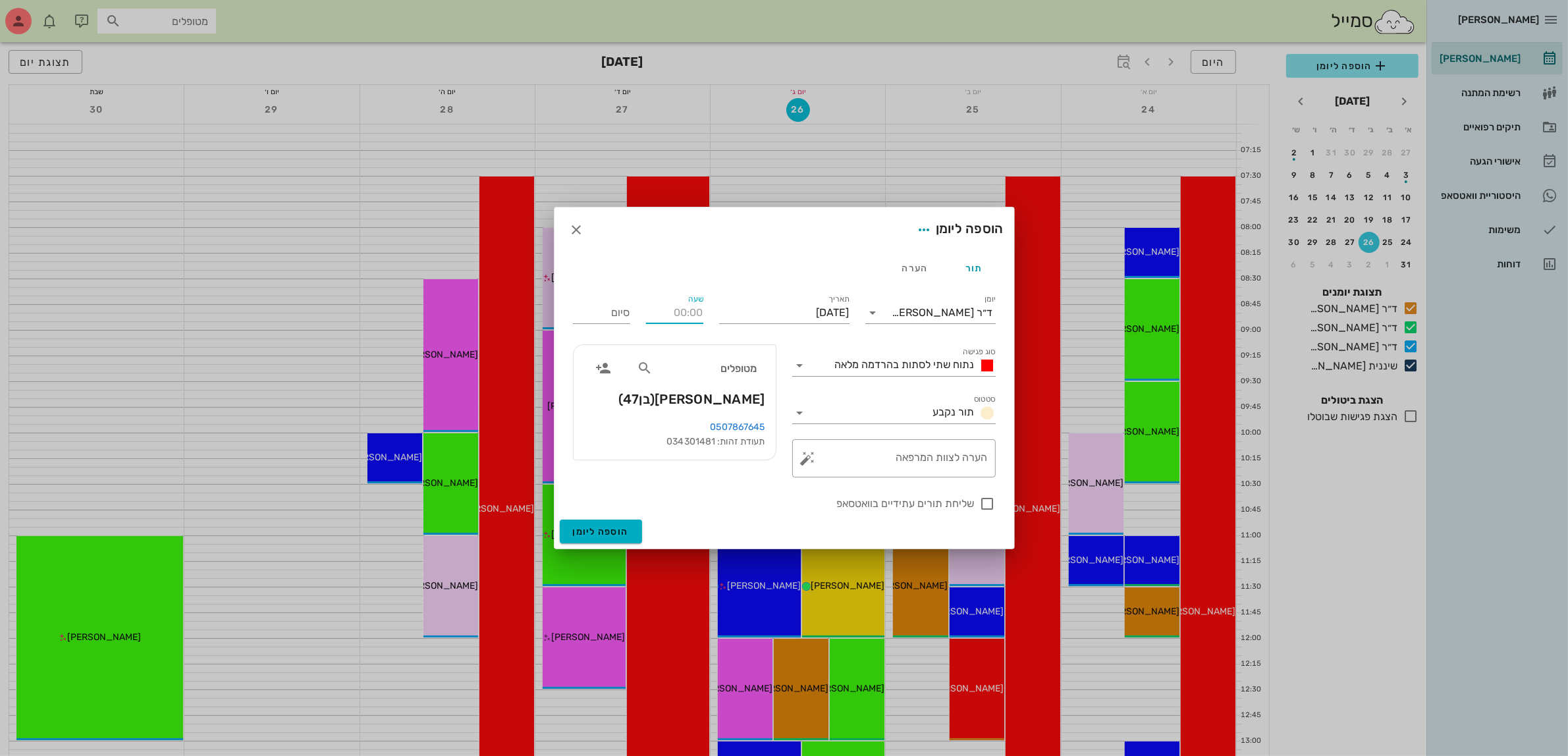
click at [692, 319] on input "שעה" at bounding box center [675, 313] width 58 height 21
type input "14:00"
click at [594, 314] on input "22:00" at bounding box center [602, 313] width 58 height 21
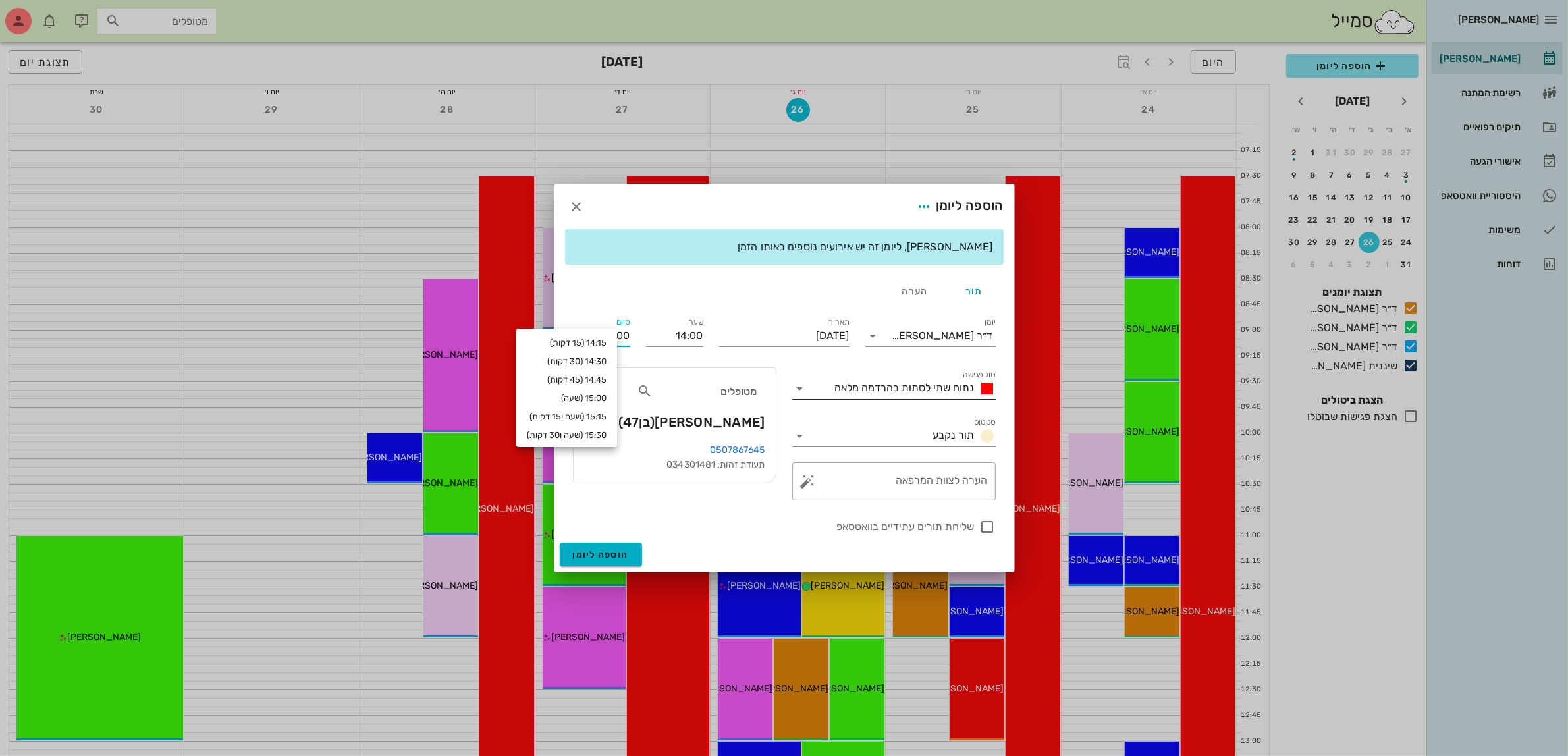
click at [963, 384] on span "נתוח שתי לסתות בהרדמה מלאה" at bounding box center [905, 387] width 140 height 13
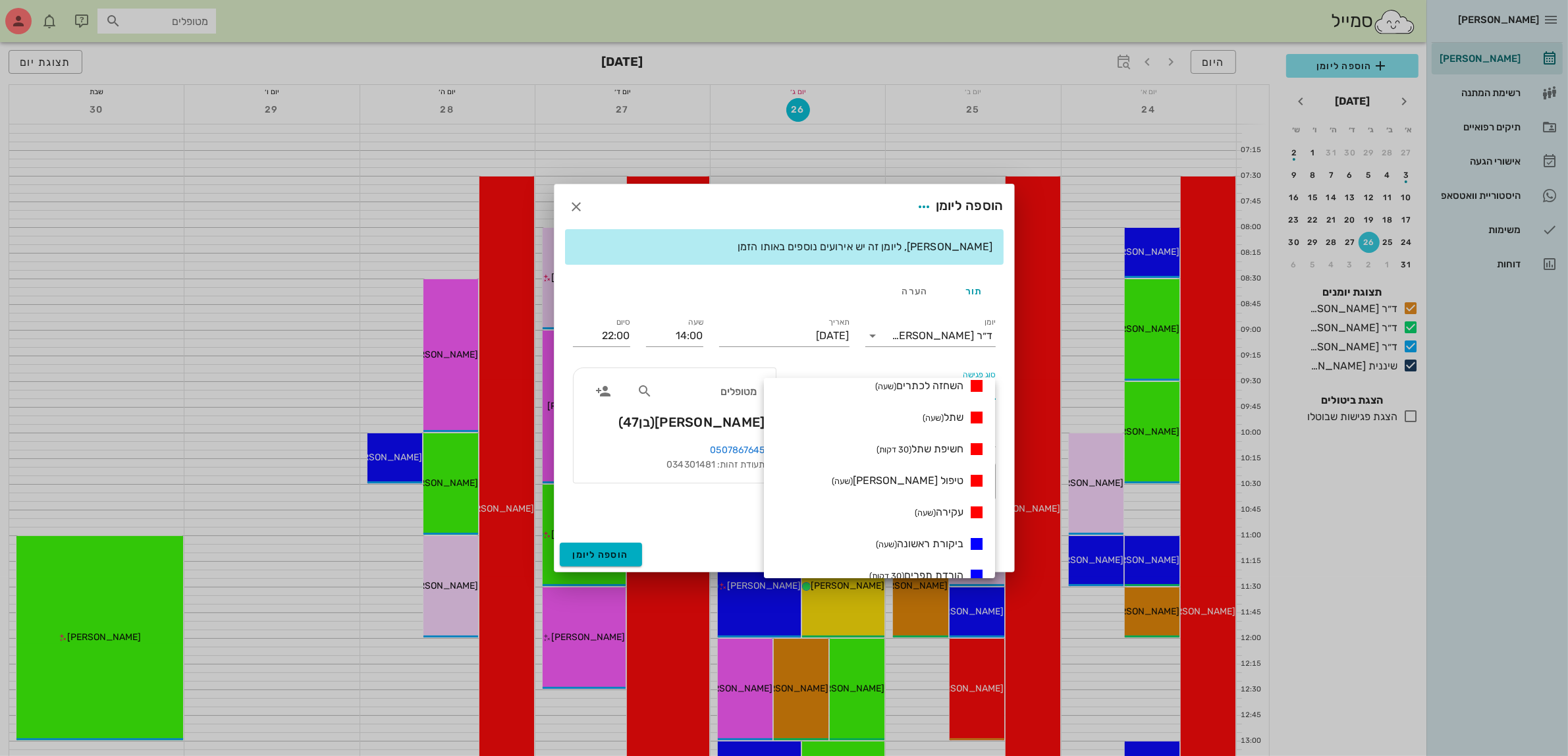
scroll to position [443, 0]
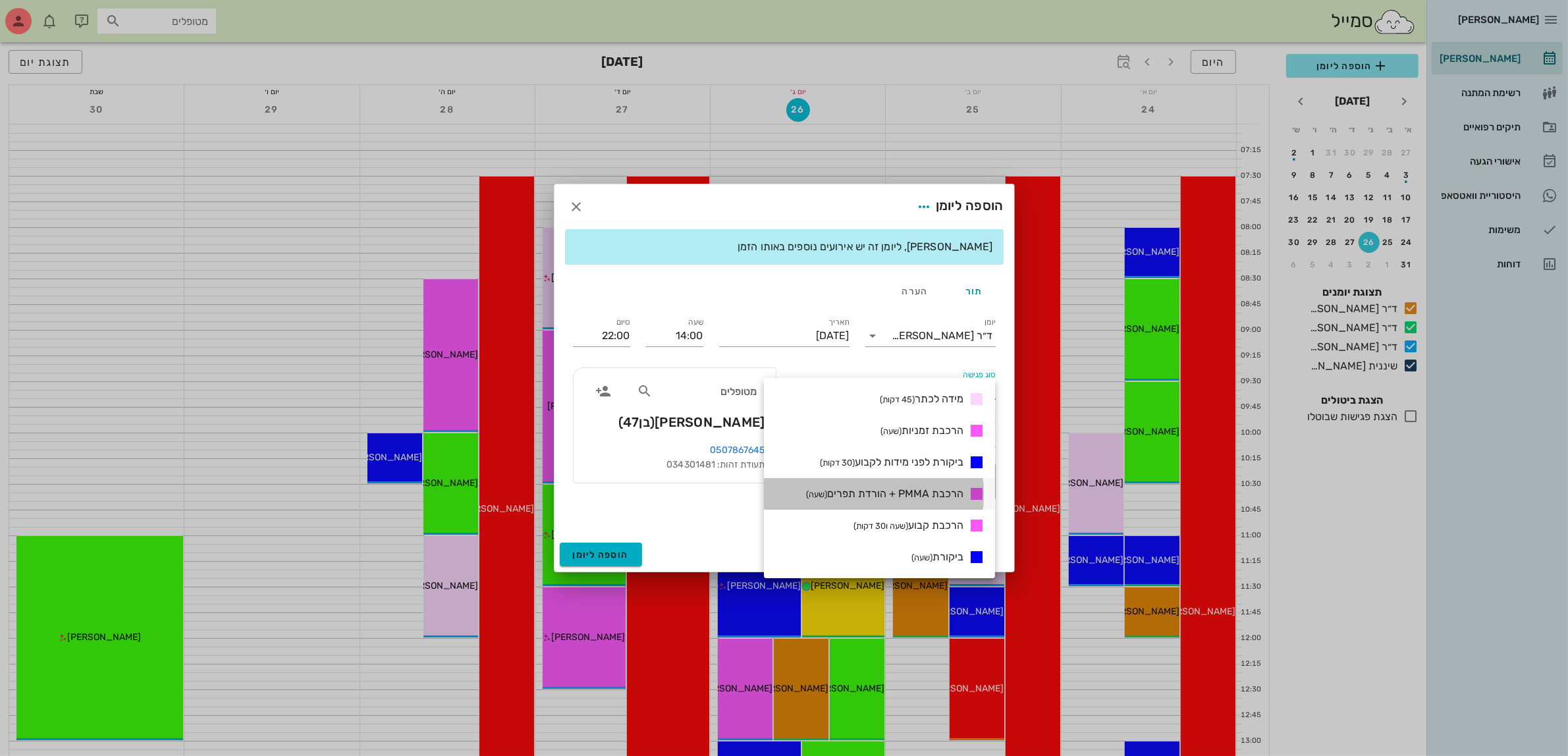
click at [887, 492] on span "הרכבת PMMA + הורדת תפרים (שעה)" at bounding box center [884, 493] width 157 height 13
type input "15:00"
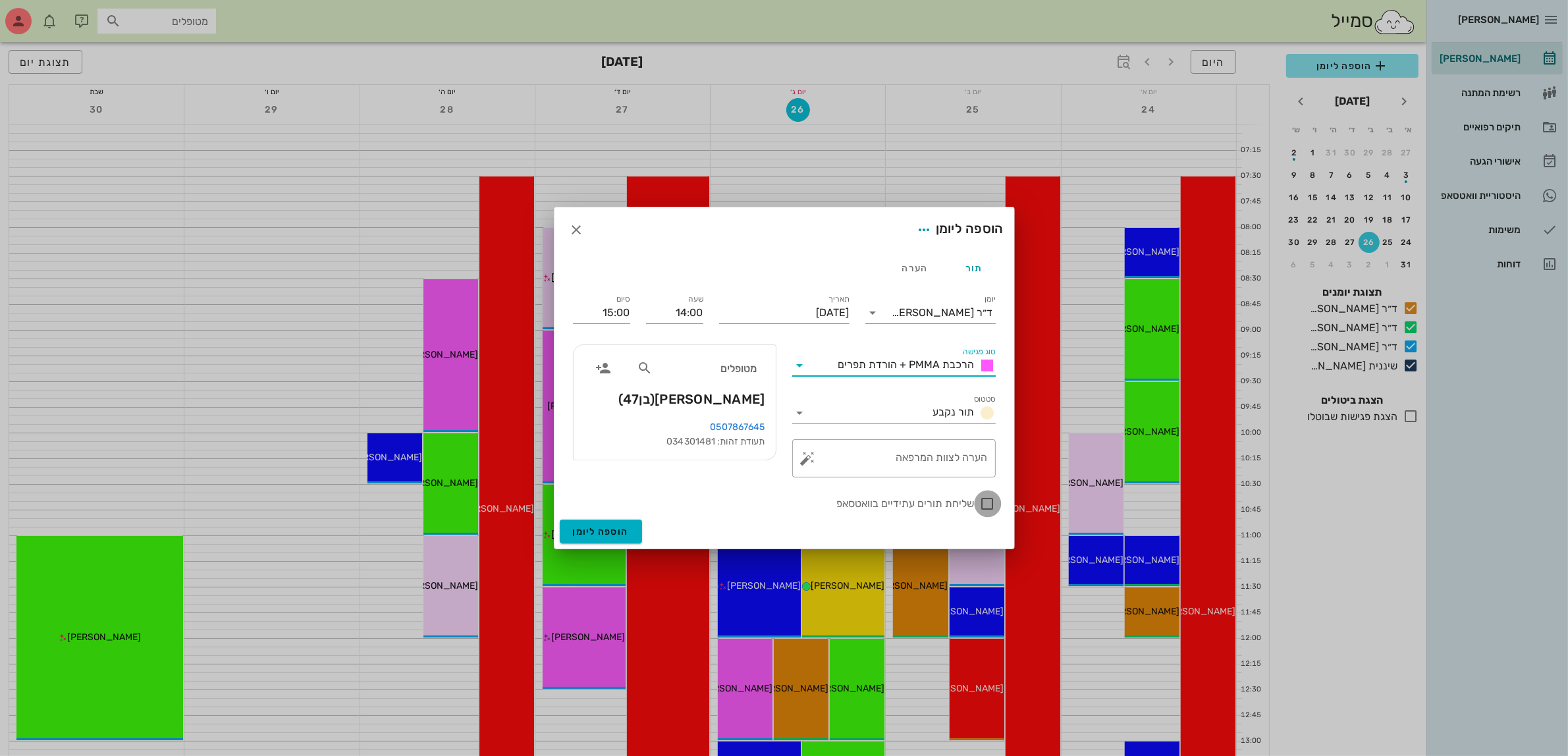
click at [991, 503] on div at bounding box center [988, 503] width 22 height 22
checkbox input "true"
click at [591, 528] on span "הוספה ליומן" at bounding box center [601, 531] width 56 height 11
